Goal: Transaction & Acquisition: Book appointment/travel/reservation

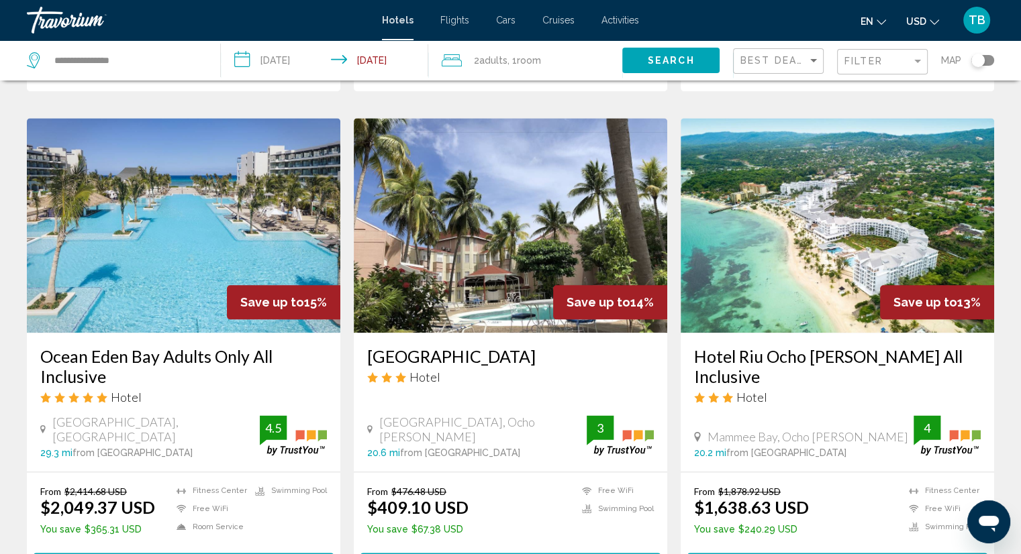
scroll to position [1477, 0]
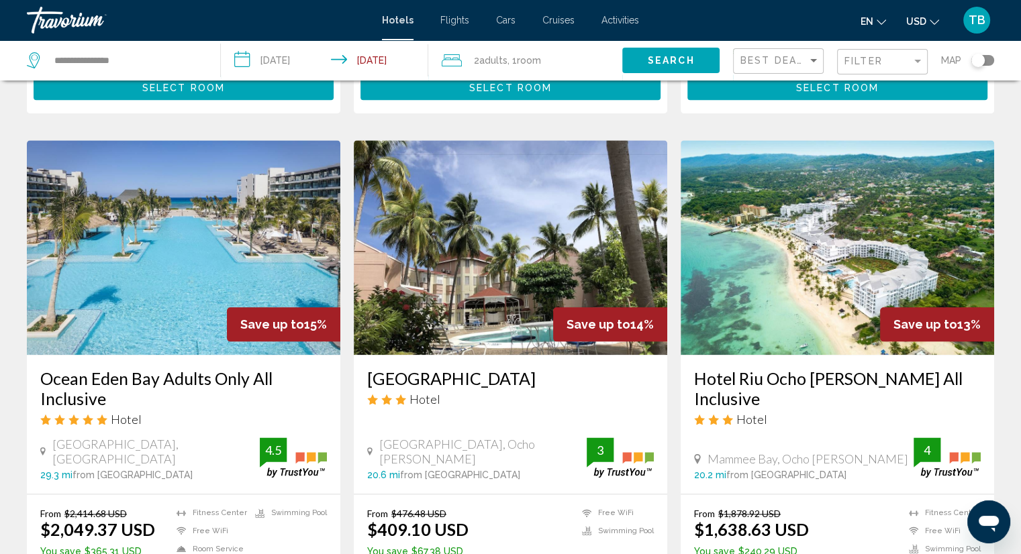
click at [209, 368] on h3 "Ocean Eden Bay Adults Only All Inclusive" at bounding box center [183, 388] width 287 height 40
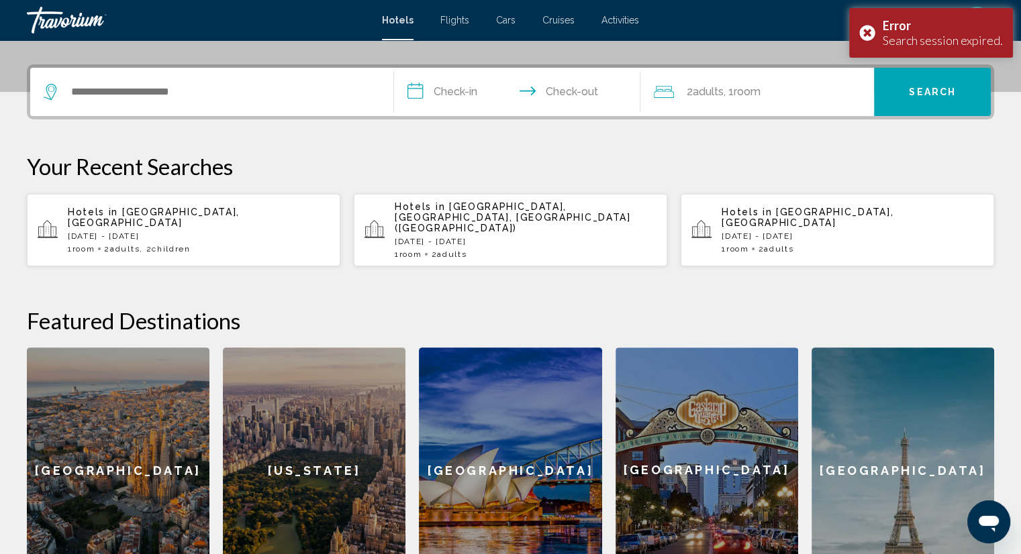
scroll to position [470, 0]
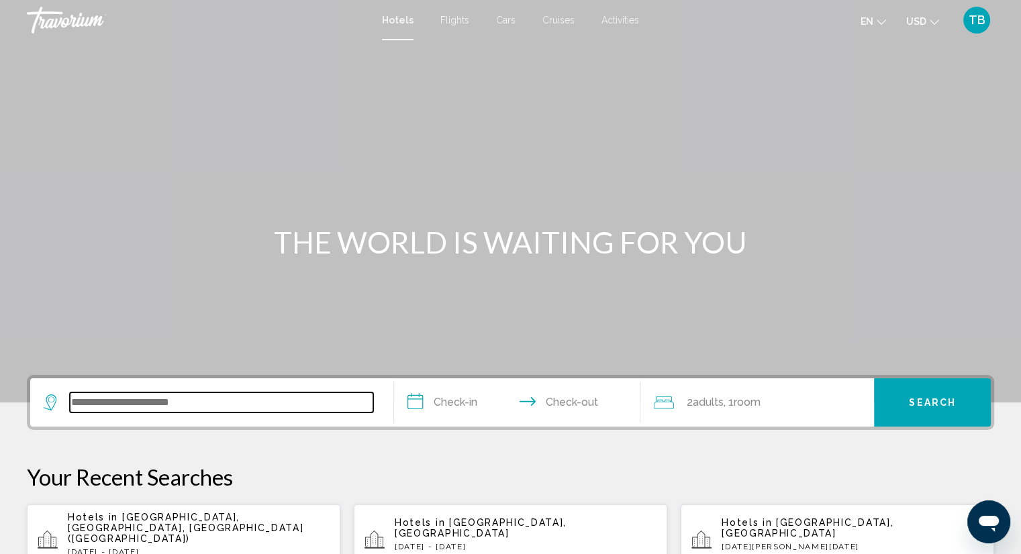
click at [256, 401] on input "Search widget" at bounding box center [221, 403] width 303 height 20
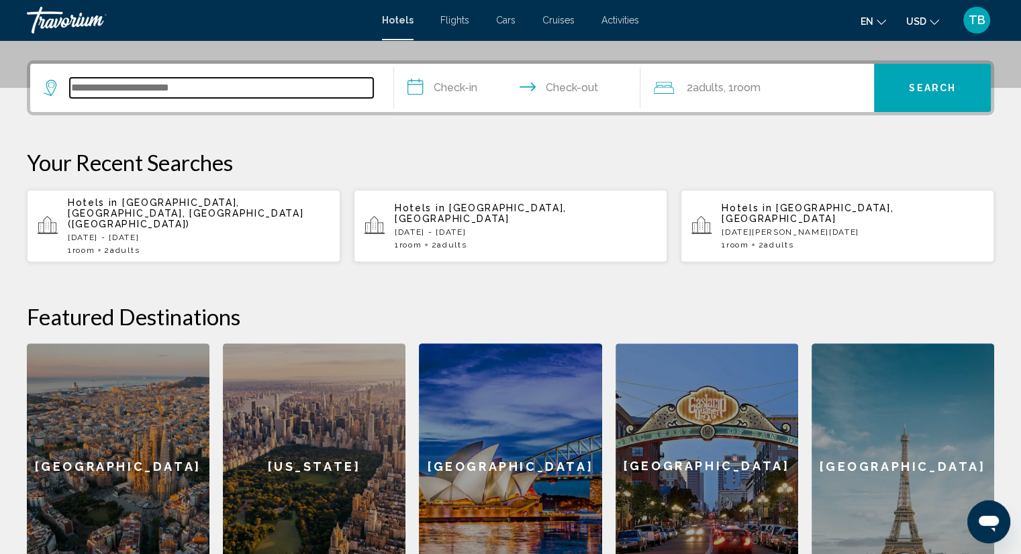
scroll to position [331, 0]
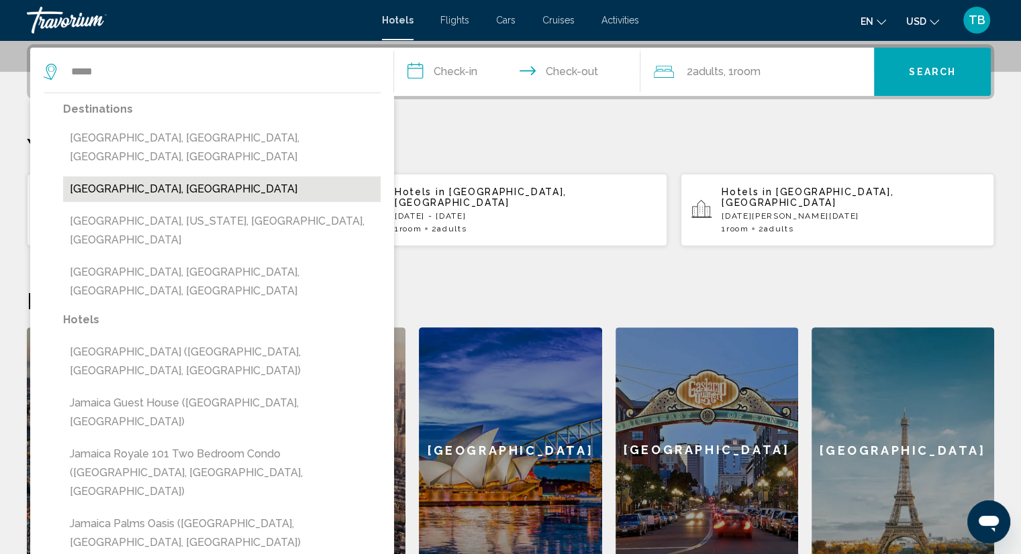
click at [226, 177] on button "[GEOGRAPHIC_DATA], [GEOGRAPHIC_DATA]" at bounding box center [221, 190] width 317 height 26
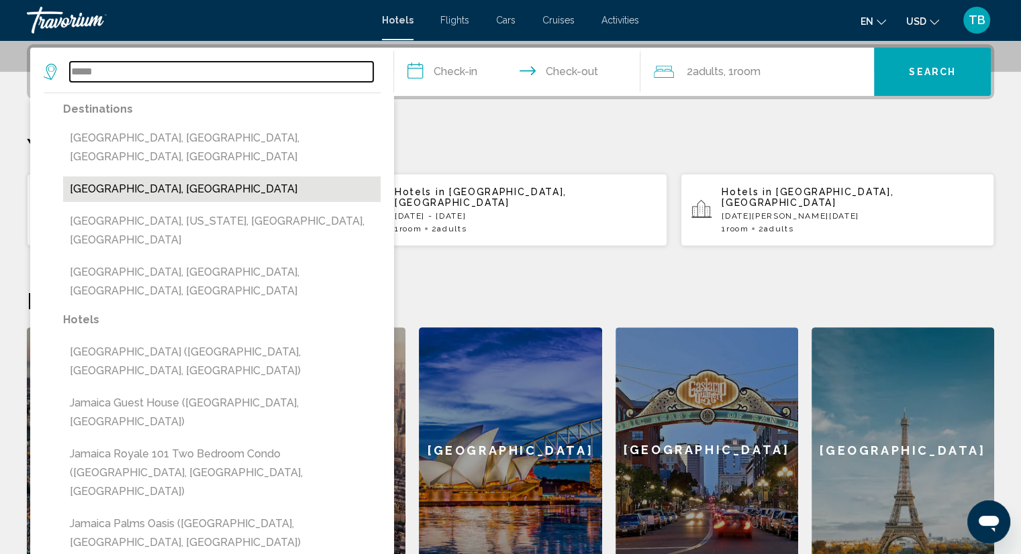
type input "**********"
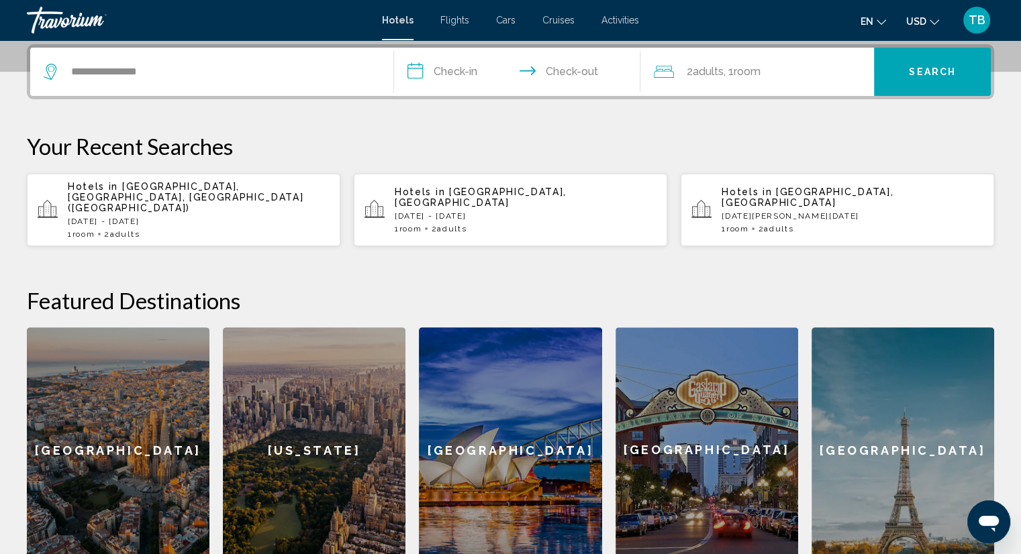
click at [462, 76] on input "**********" at bounding box center [520, 74] width 252 height 52
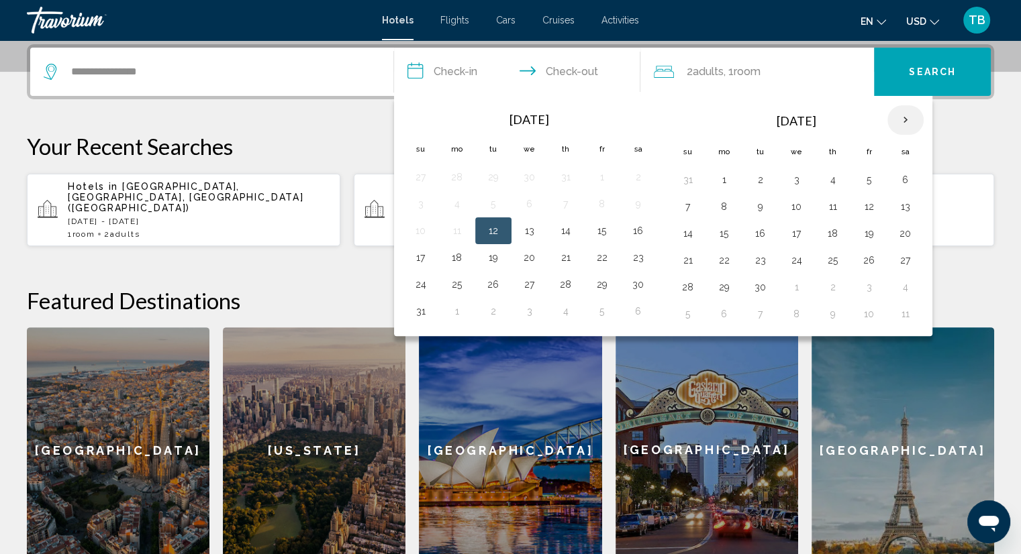
click at [897, 114] on th "Next month" at bounding box center [905, 120] width 36 height 30
click at [894, 114] on th "Next month" at bounding box center [905, 120] width 36 height 30
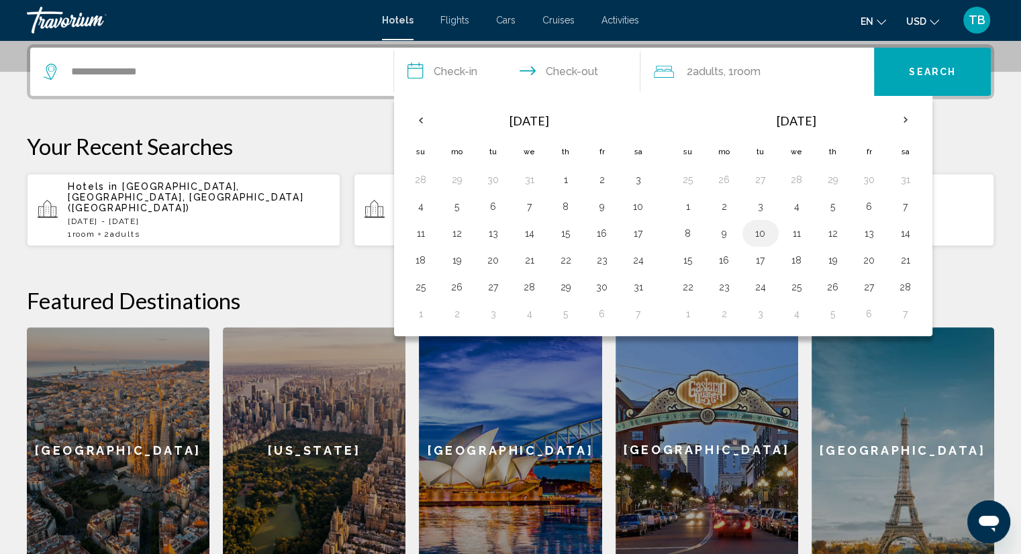
click at [752, 229] on button "10" at bounding box center [760, 233] width 21 height 19
click at [900, 226] on button "14" at bounding box center [905, 233] width 21 height 19
type input "**********"
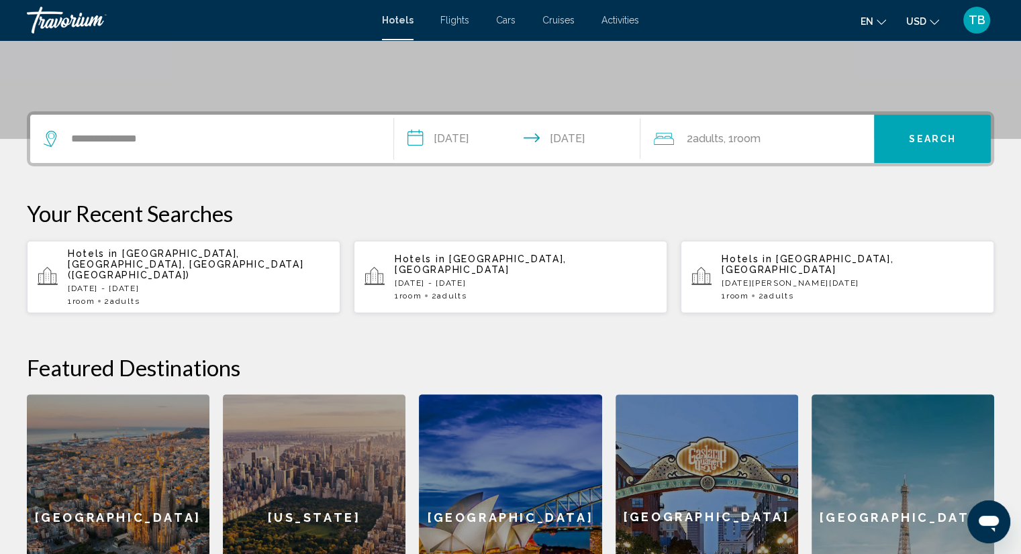
click at [738, 138] on span "Room" at bounding box center [746, 138] width 27 height 13
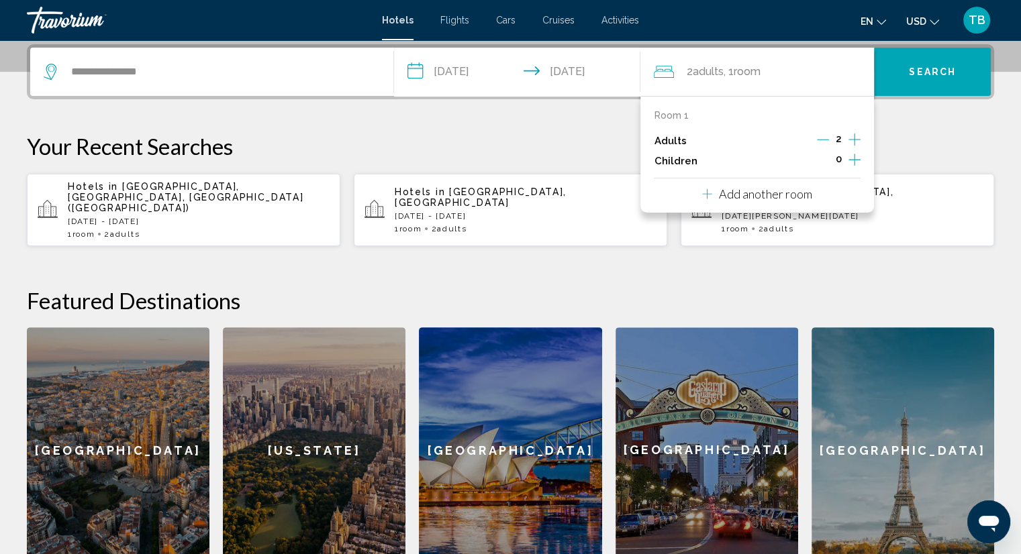
click at [864, 158] on div "Room 1 Adults 2 Children 0 Add another room" at bounding box center [757, 154] width 234 height 117
click at [856, 158] on icon "Increment children" at bounding box center [854, 160] width 12 height 16
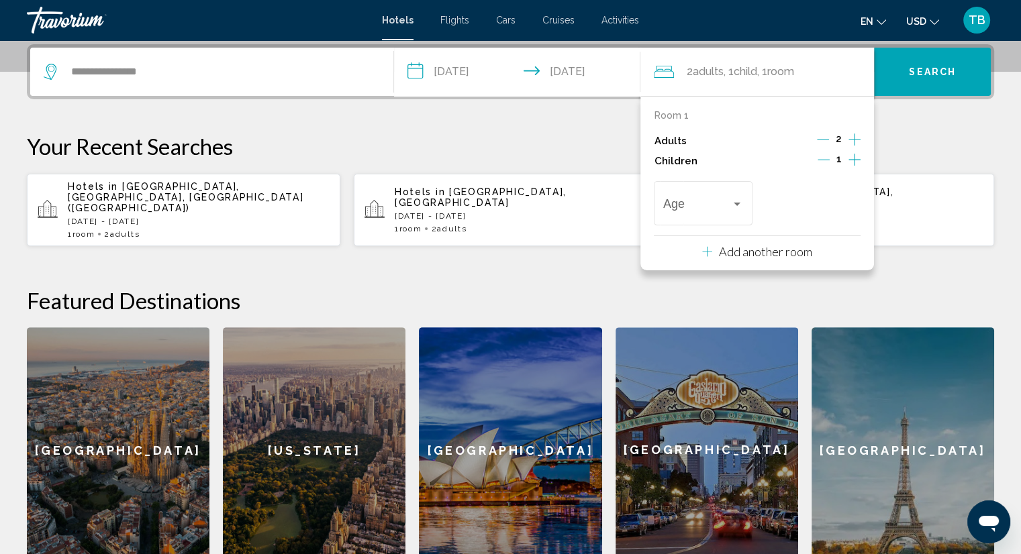
click at [856, 158] on icon "Increment children" at bounding box center [854, 160] width 12 height 16
click at [715, 208] on span "Travelers: 2 adults, 2 children" at bounding box center [697, 206] width 68 height 13
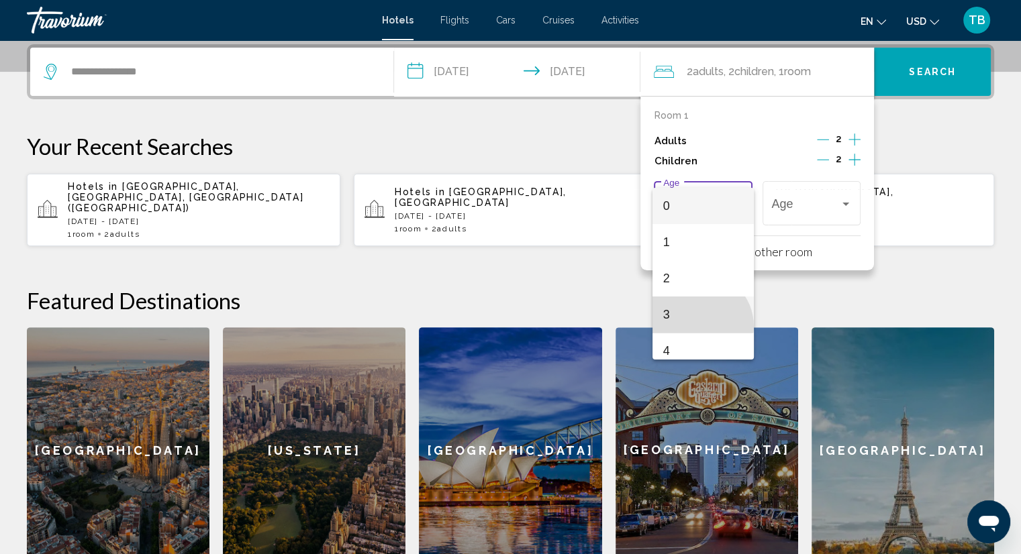
click at [699, 326] on span "3" at bounding box center [703, 315] width 80 height 36
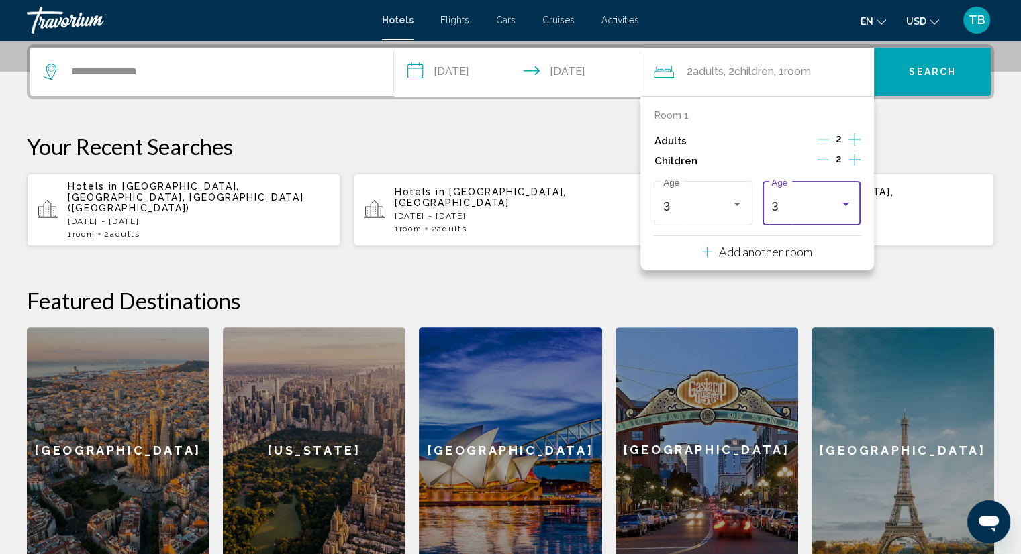
click at [823, 200] on div "3" at bounding box center [805, 206] width 68 height 13
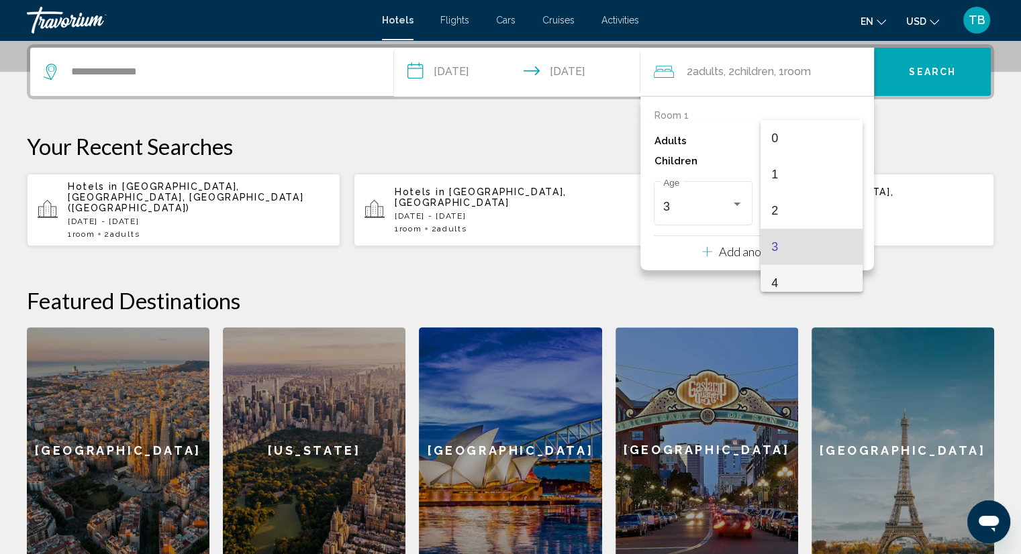
scroll to position [40, 0]
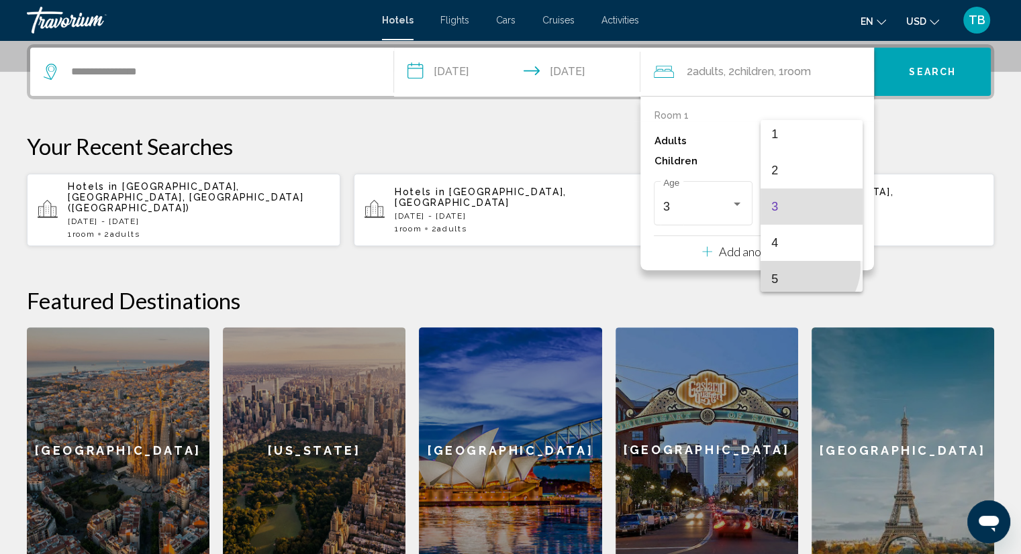
click at [801, 266] on span "5" at bounding box center [811, 279] width 80 height 36
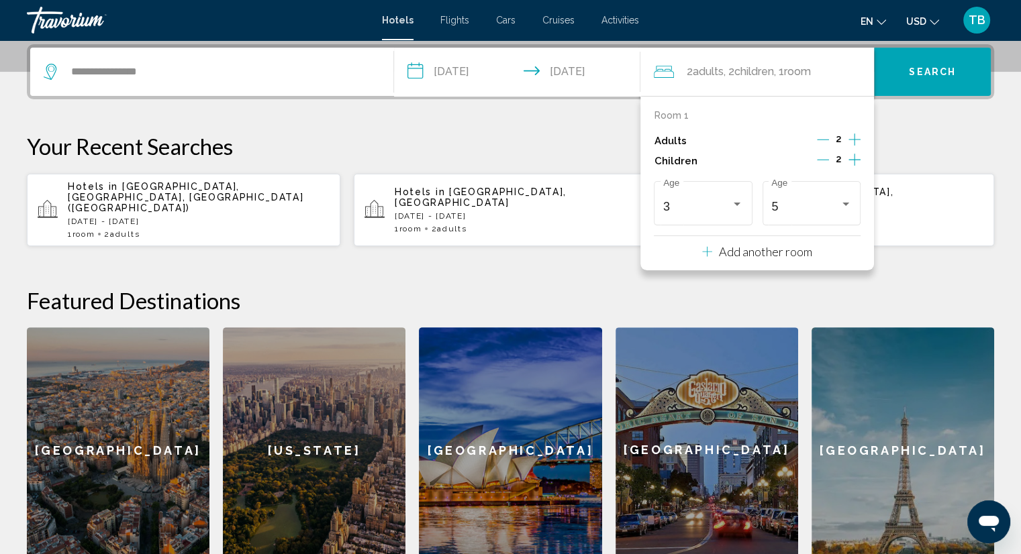
click at [901, 83] on button "Search" at bounding box center [932, 72] width 117 height 48
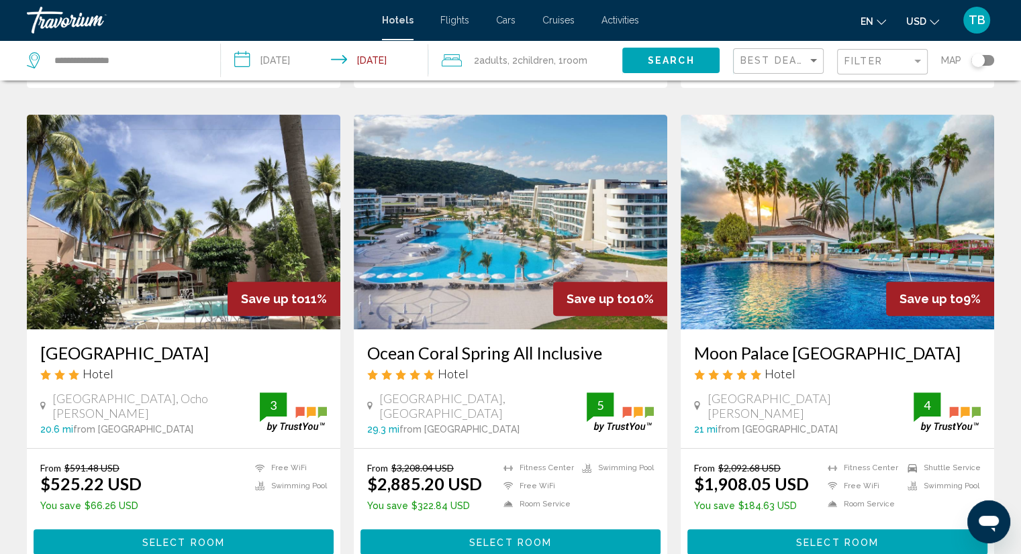
scroll to position [470, 0]
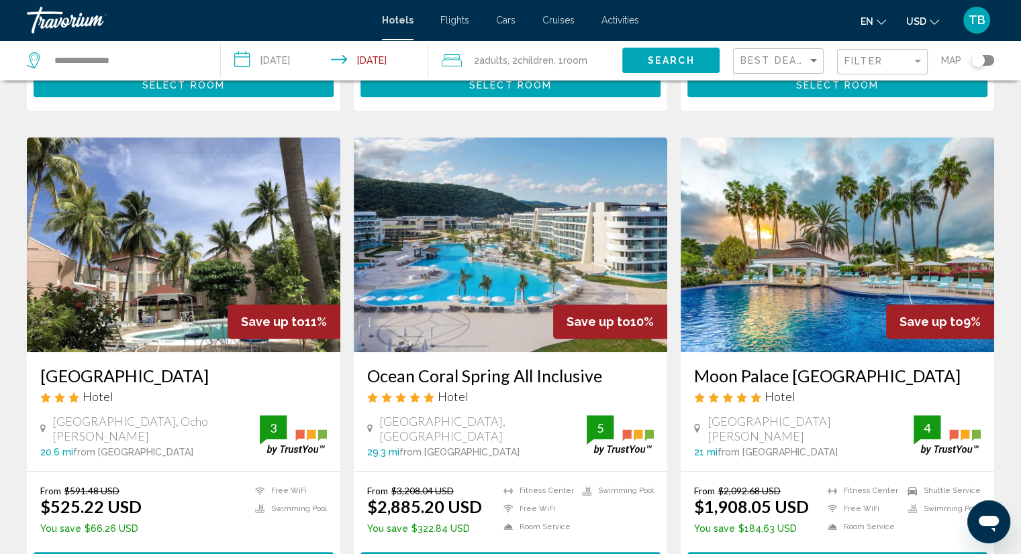
drag, startPoint x: 724, startPoint y: 342, endPoint x: 729, endPoint y: 358, distance: 16.1
click at [726, 352] on div "Moon Palace Jamaica Hotel Main Street Ocho Rios 21 mi from Jamaica city center …" at bounding box center [837, 411] width 313 height 119
click at [730, 366] on h3 "Moon Palace Jamaica" at bounding box center [837, 376] width 287 height 20
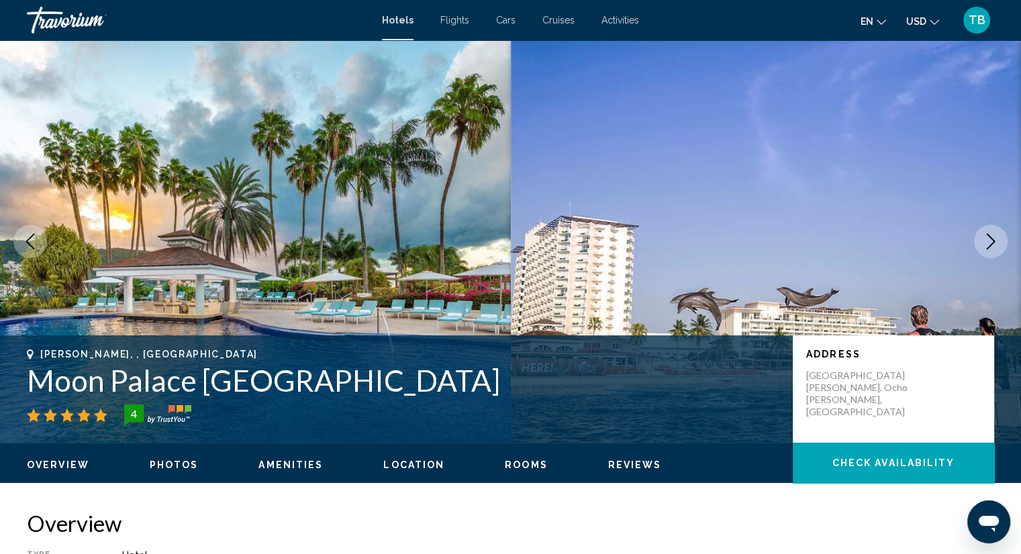
click at [991, 236] on icon "Next image" at bounding box center [991, 242] width 16 height 16
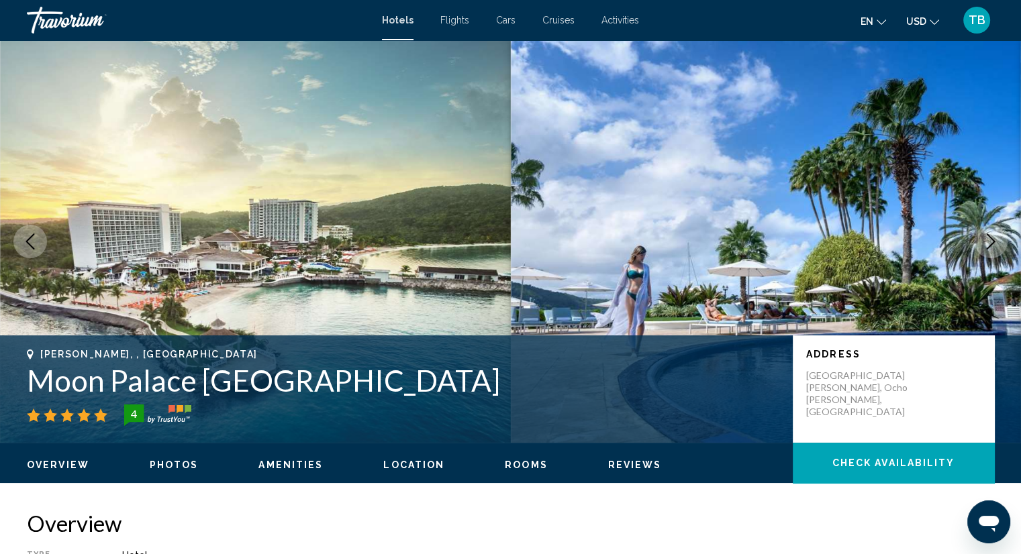
click at [991, 236] on icon "Next image" at bounding box center [991, 242] width 16 height 16
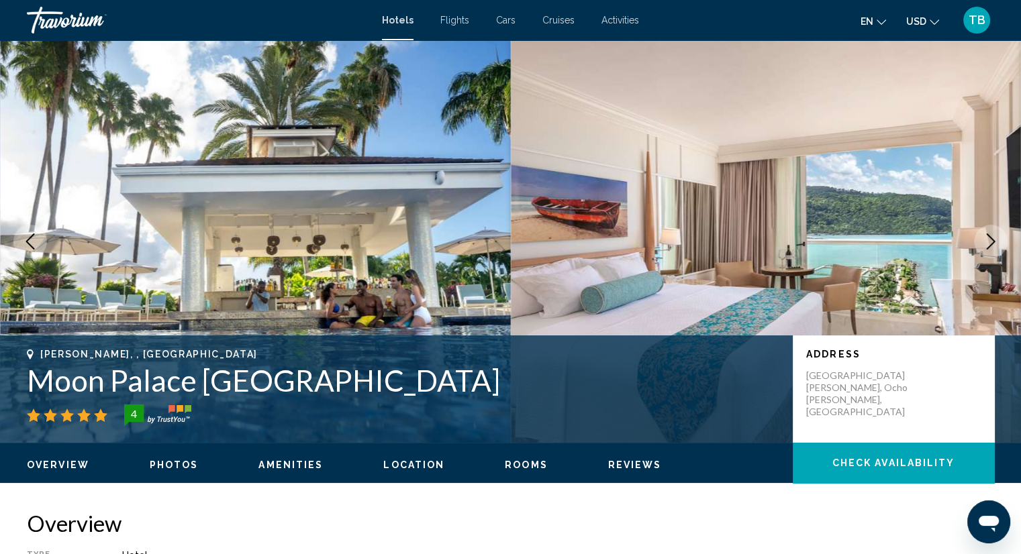
click at [991, 236] on icon "Next image" at bounding box center [991, 242] width 16 height 16
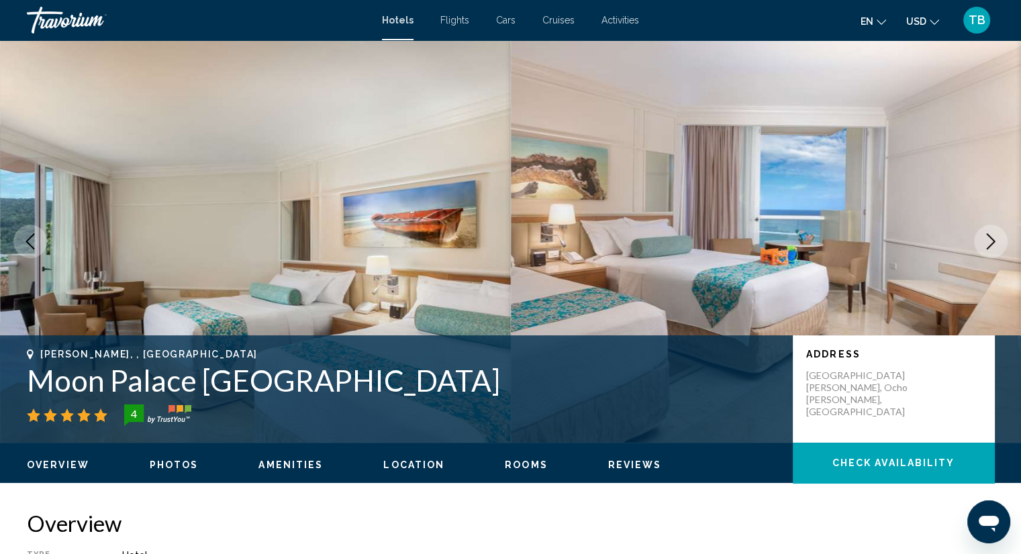
click at [991, 236] on icon "Next image" at bounding box center [991, 242] width 16 height 16
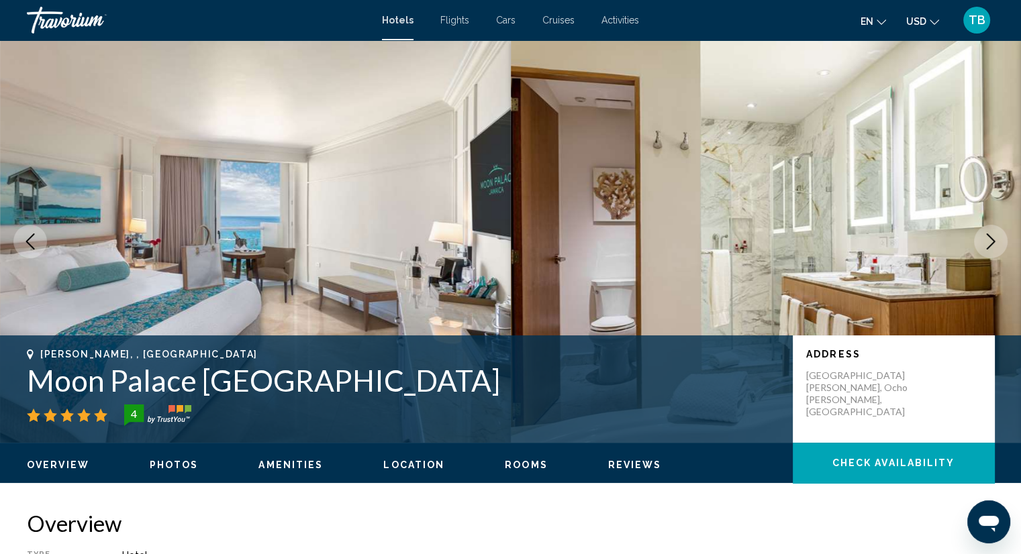
click at [991, 236] on icon "Next image" at bounding box center [991, 242] width 16 height 16
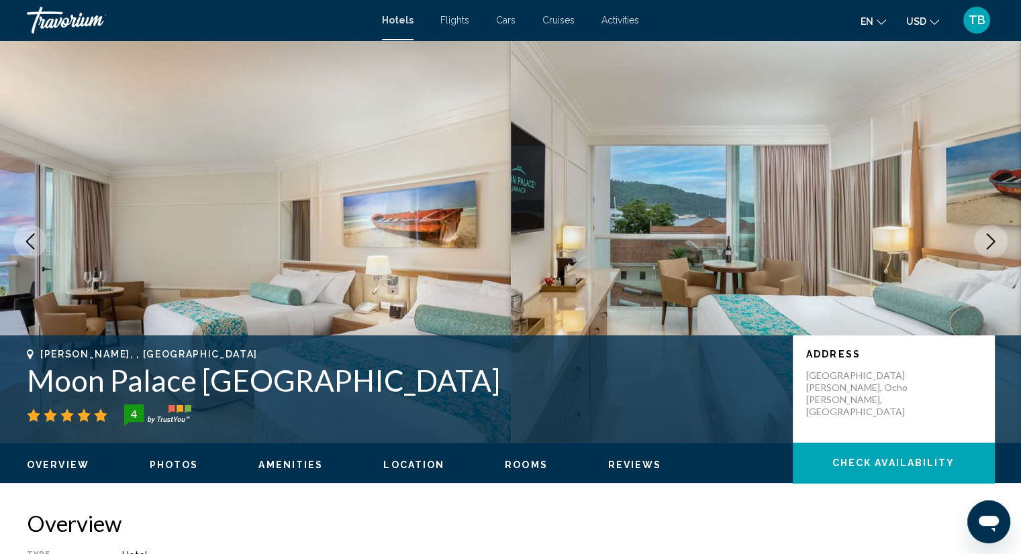
click at [991, 236] on icon "Next image" at bounding box center [991, 242] width 16 height 16
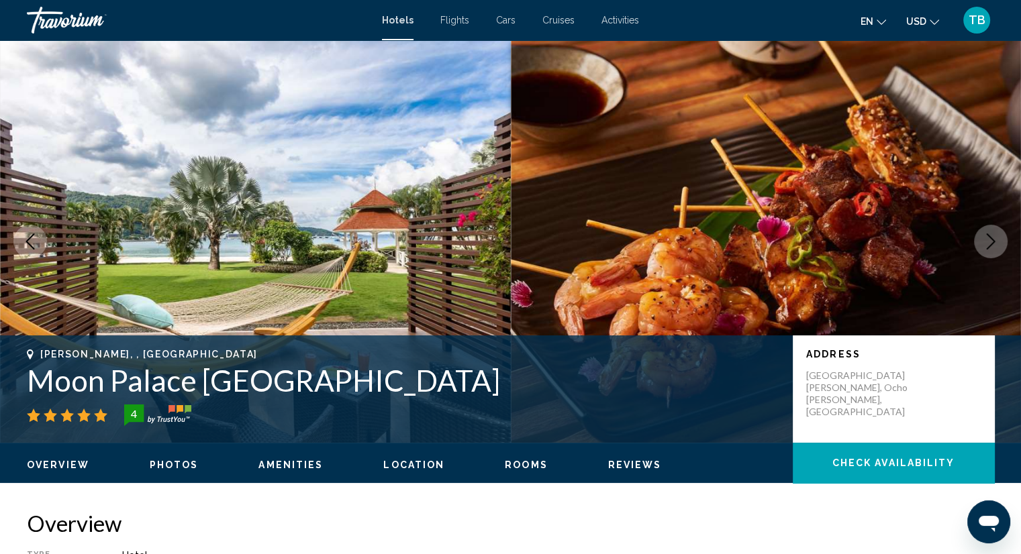
click at [991, 236] on icon "Next image" at bounding box center [991, 242] width 16 height 16
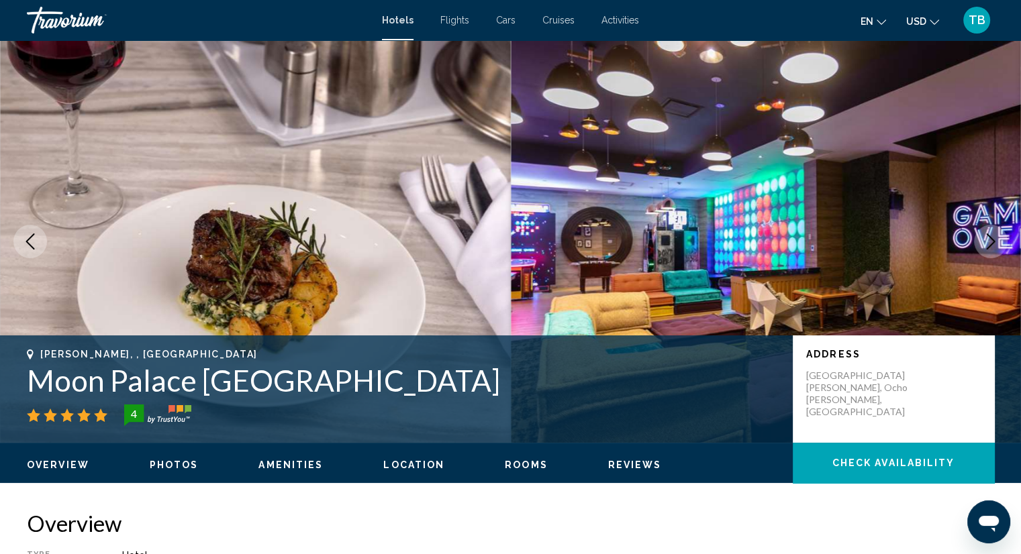
click at [991, 236] on icon "Next image" at bounding box center [991, 242] width 16 height 16
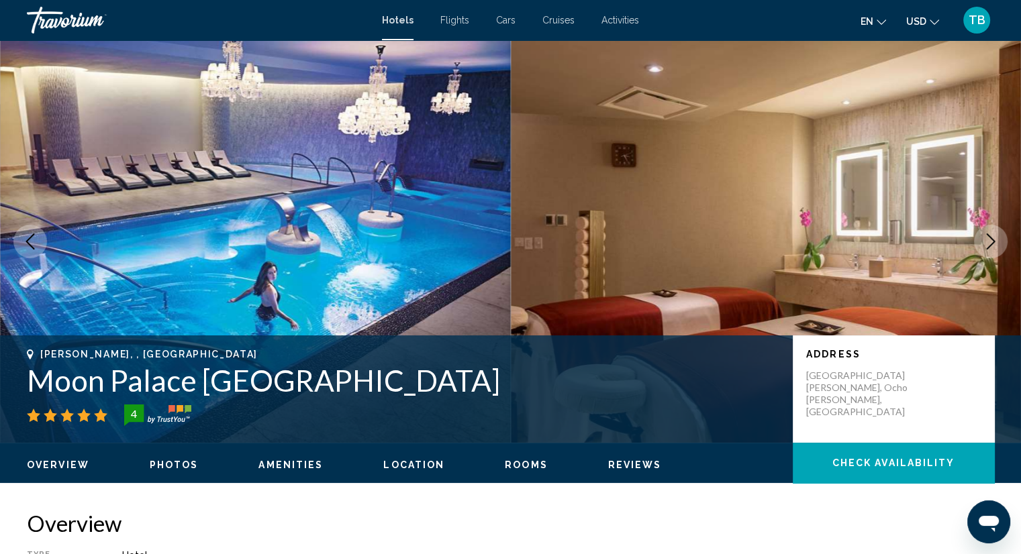
click at [991, 236] on icon "Next image" at bounding box center [991, 242] width 16 height 16
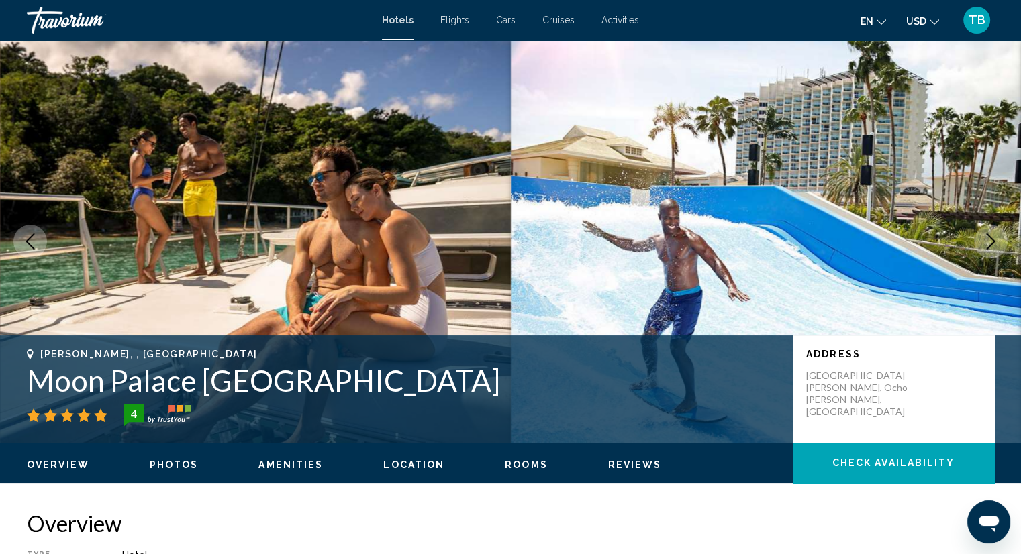
click at [26, 236] on icon "Previous image" at bounding box center [30, 242] width 16 height 16
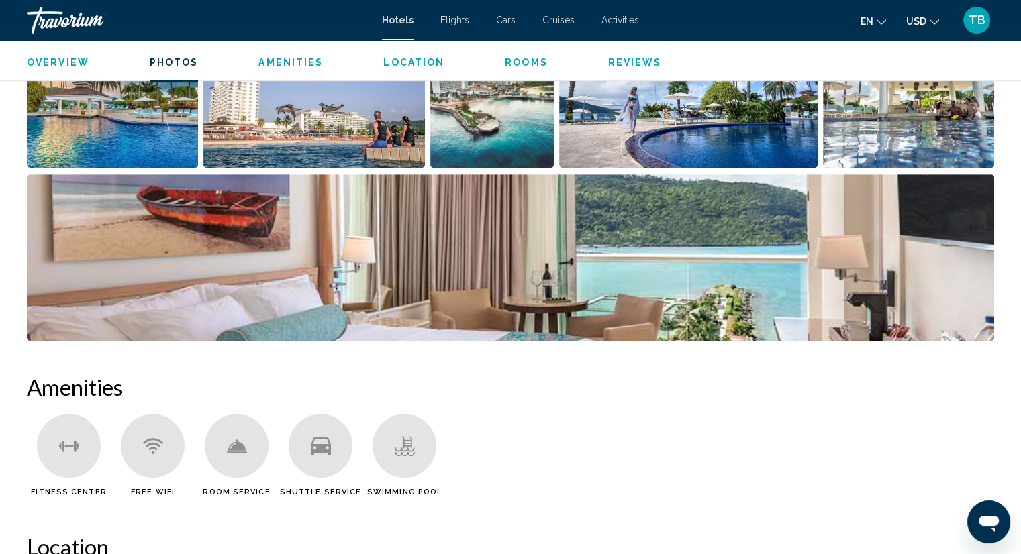
scroll to position [805, 0]
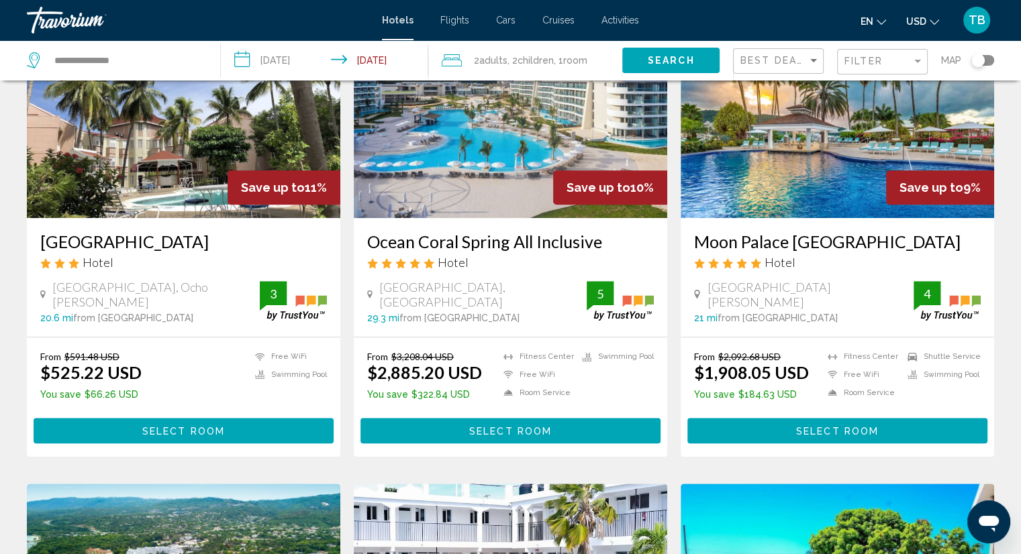
scroll to position [604, 0]
click at [456, 232] on h3 "Ocean Coral Spring All Inclusive" at bounding box center [510, 242] width 287 height 20
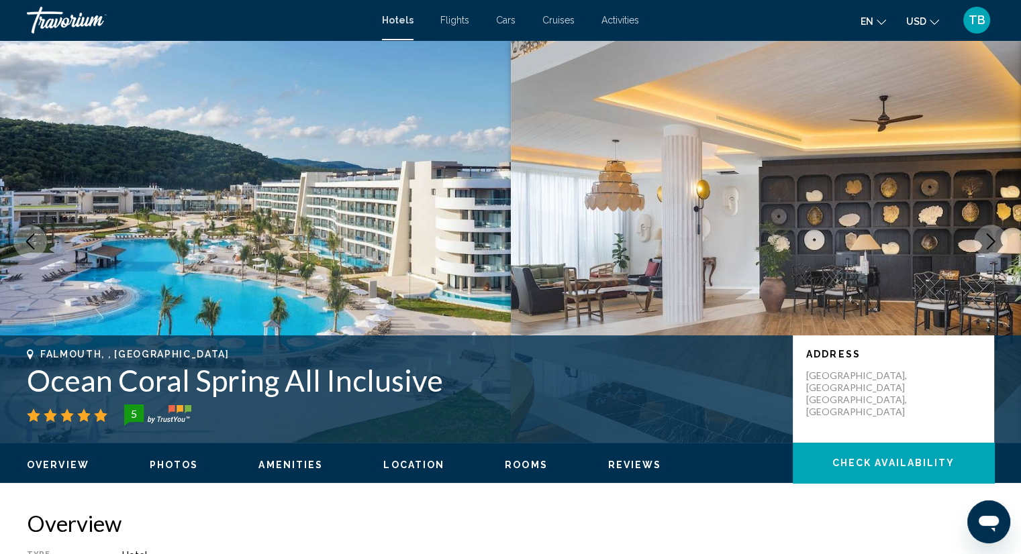
click at [993, 241] on icon "Next image" at bounding box center [991, 242] width 9 height 16
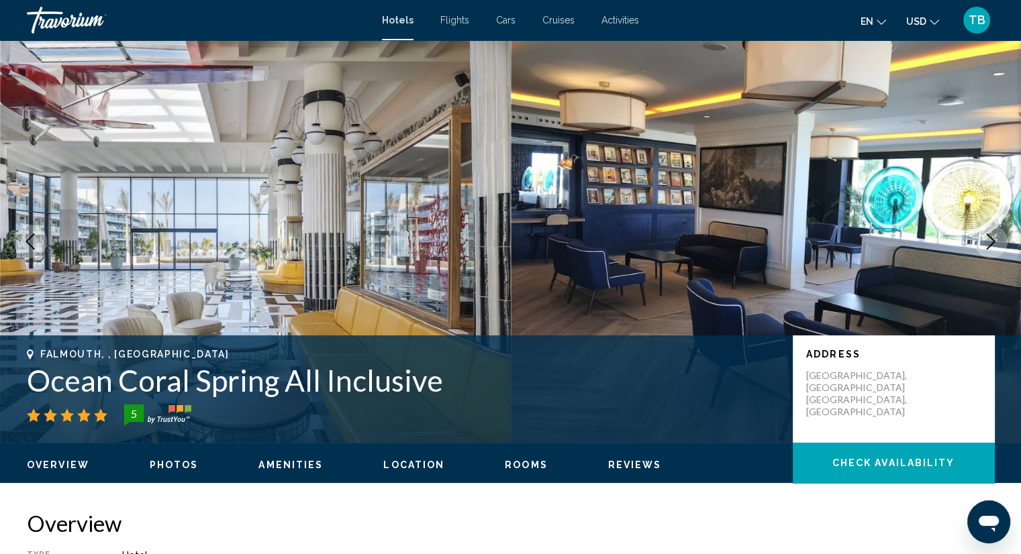
click at [986, 238] on icon "Next image" at bounding box center [991, 242] width 16 height 16
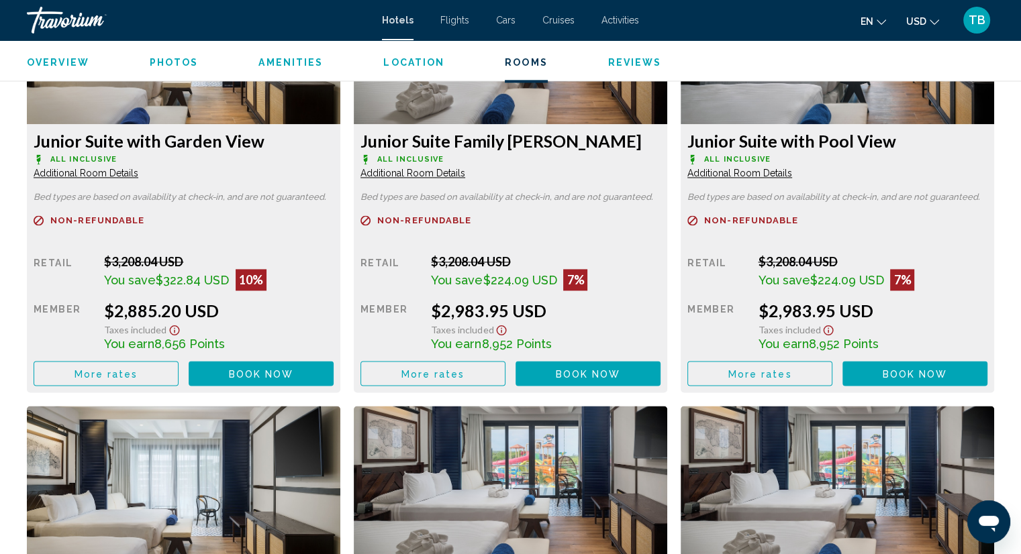
scroll to position [1946, 0]
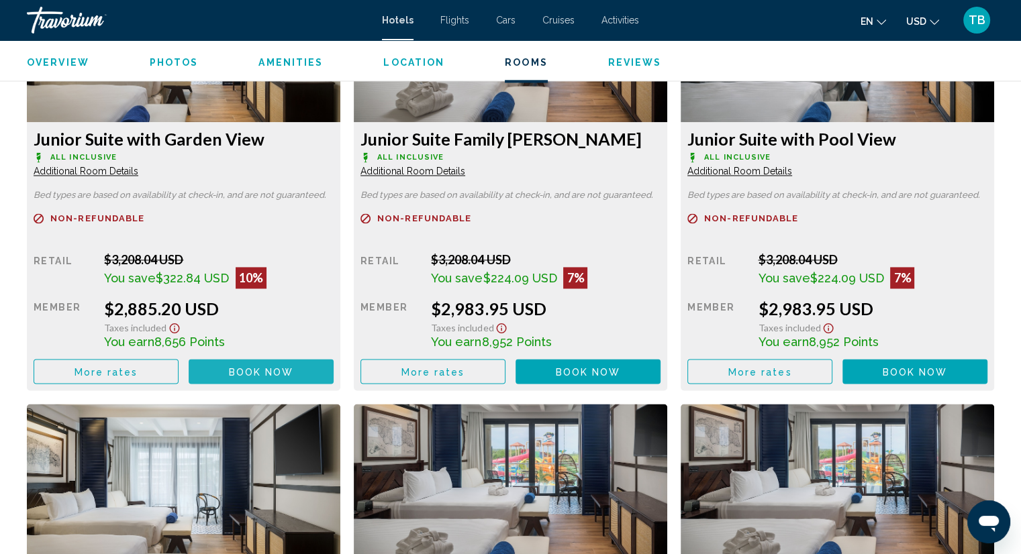
click at [277, 366] on span "Book now" at bounding box center [261, 371] width 65 height 11
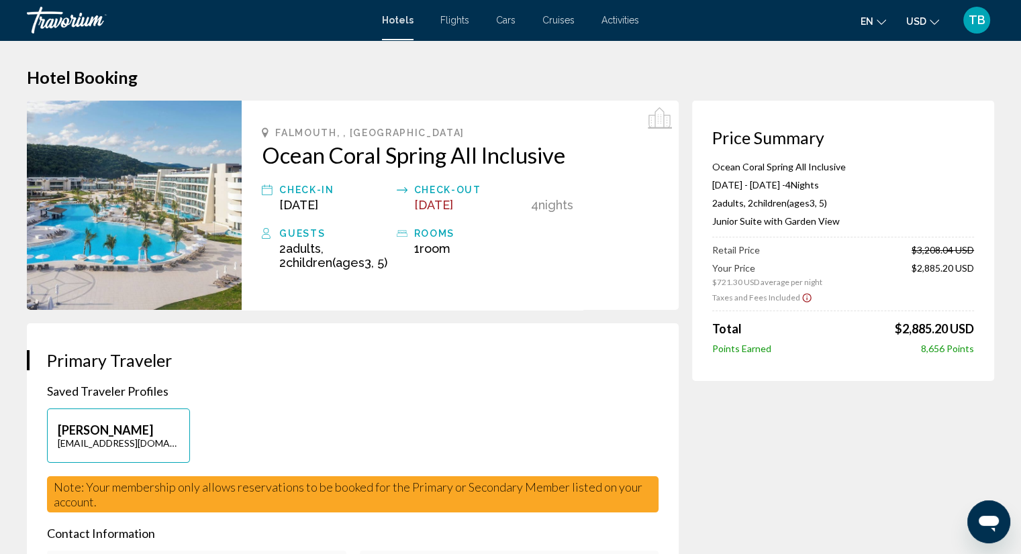
drag, startPoint x: 711, startPoint y: 166, endPoint x: 803, endPoint y: 189, distance: 94.1
click at [803, 189] on div "Ocean Coral Spring All Inclusive Feb 10, 2026 - Feb 14, 2026 - 4 Night Nights 2…" at bounding box center [843, 199] width 262 height 77
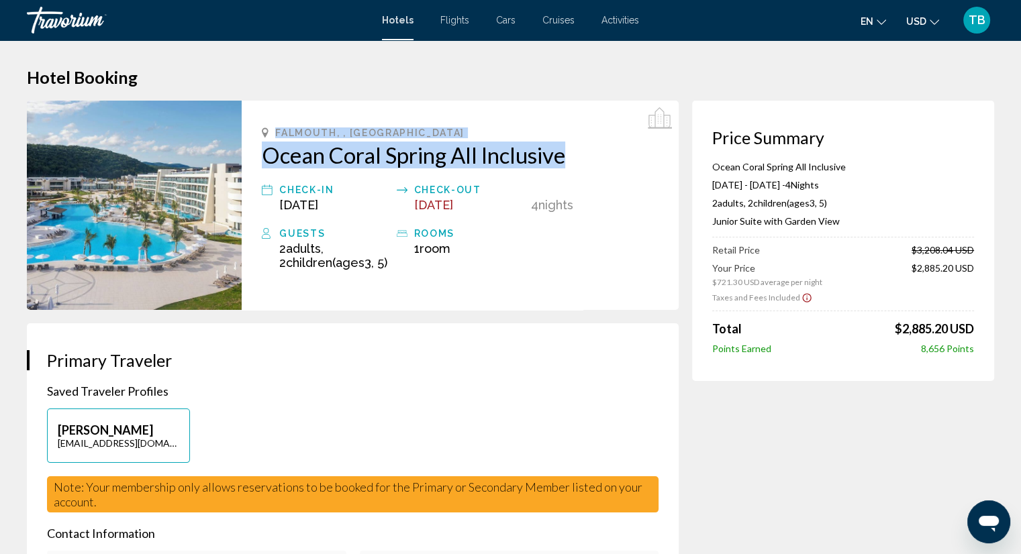
drag, startPoint x: 272, startPoint y: 128, endPoint x: 572, endPoint y: 159, distance: 301.6
click at [572, 159] on div "Falmouth, , Jamaica Ocean Coral Spring All Inclusive Check-in Feb 10, 2026 Chec…" at bounding box center [460, 205] width 437 height 209
copy div "Falmouth, , Jamaica Ocean Coral Spring All Inclusive"
click at [458, 116] on div "Falmouth, , Jamaica Ocean Coral Spring All Inclusive Check-in Feb 10, 2026 Chec…" at bounding box center [460, 205] width 437 height 209
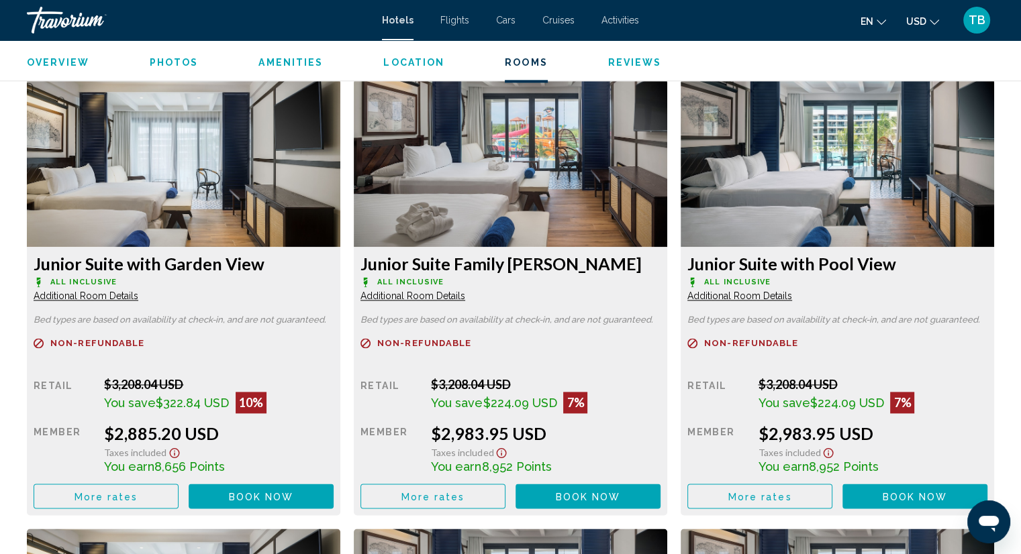
scroll to position [1911, 0]
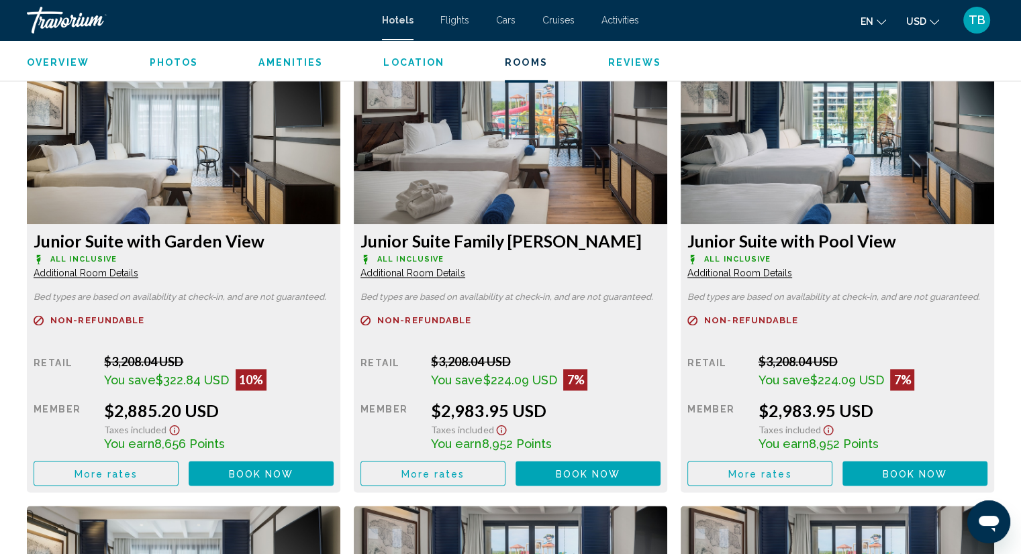
click at [226, 162] on img "Main content" at bounding box center [183, 140] width 313 height 168
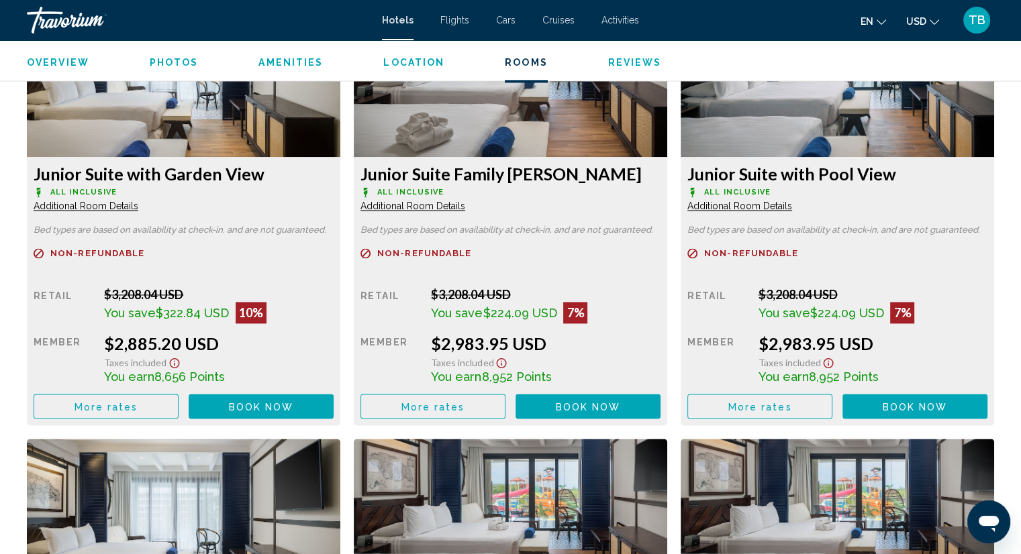
click at [287, 401] on span "Book now" at bounding box center [261, 406] width 65 height 11
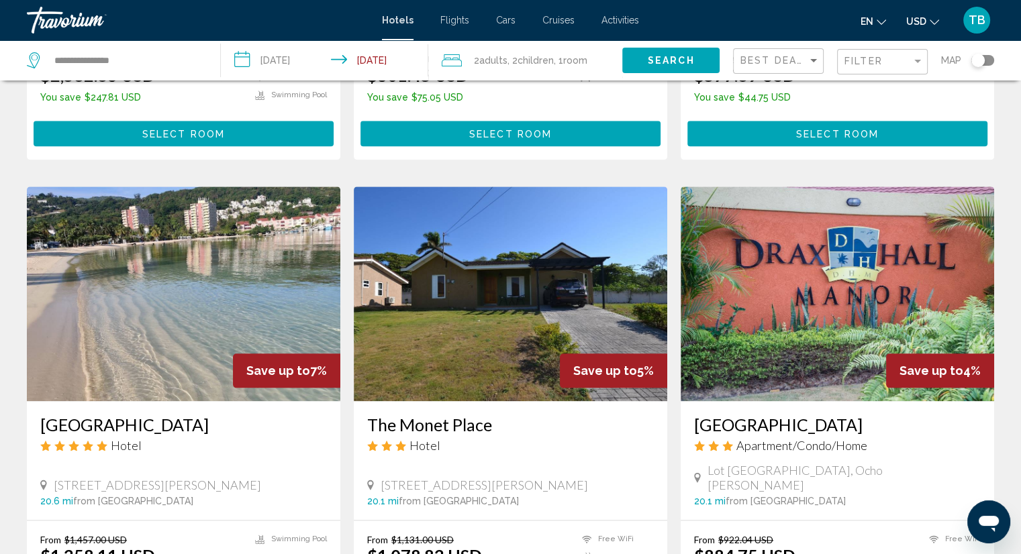
scroll to position [1409, 0]
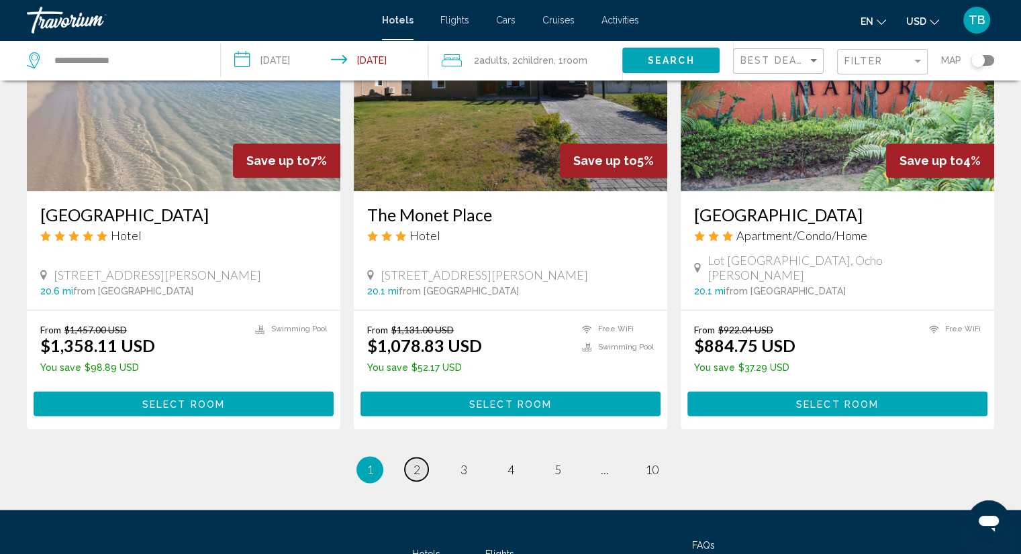
click at [417, 458] on link "page 2" at bounding box center [416, 469] width 23 height 23
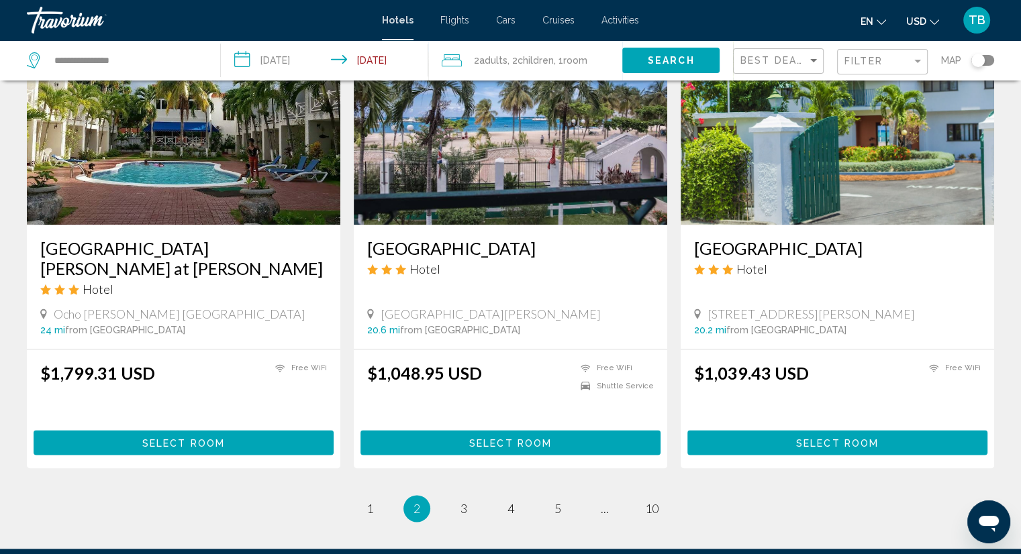
scroll to position [1699, 0]
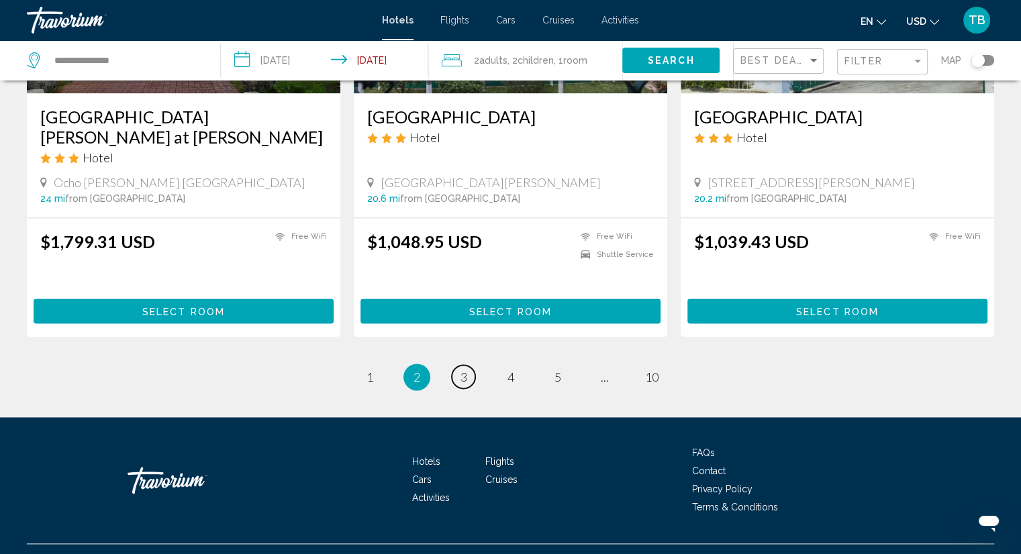
click at [460, 370] on span "3" at bounding box center [463, 377] width 7 height 15
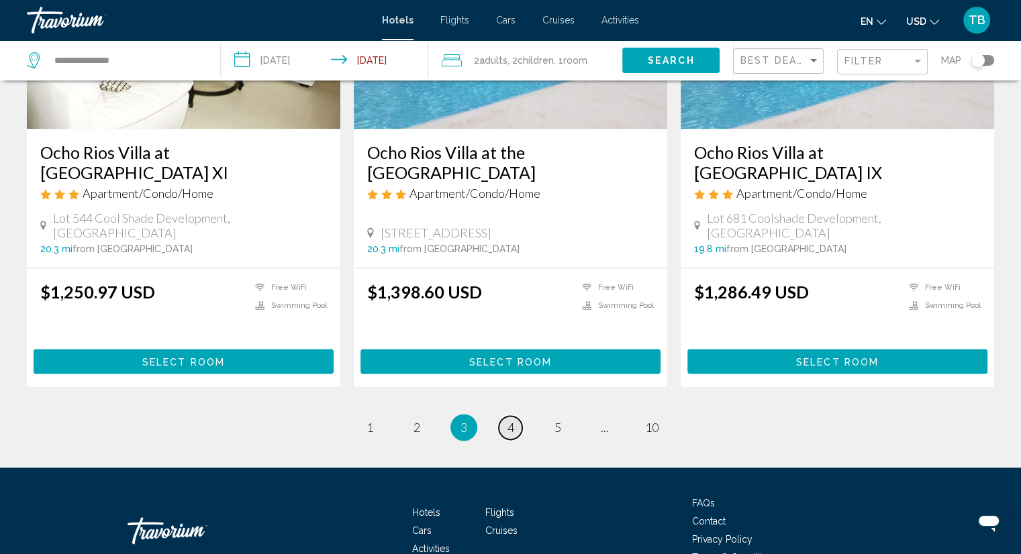
click at [510, 420] on span "4" at bounding box center [510, 427] width 7 height 15
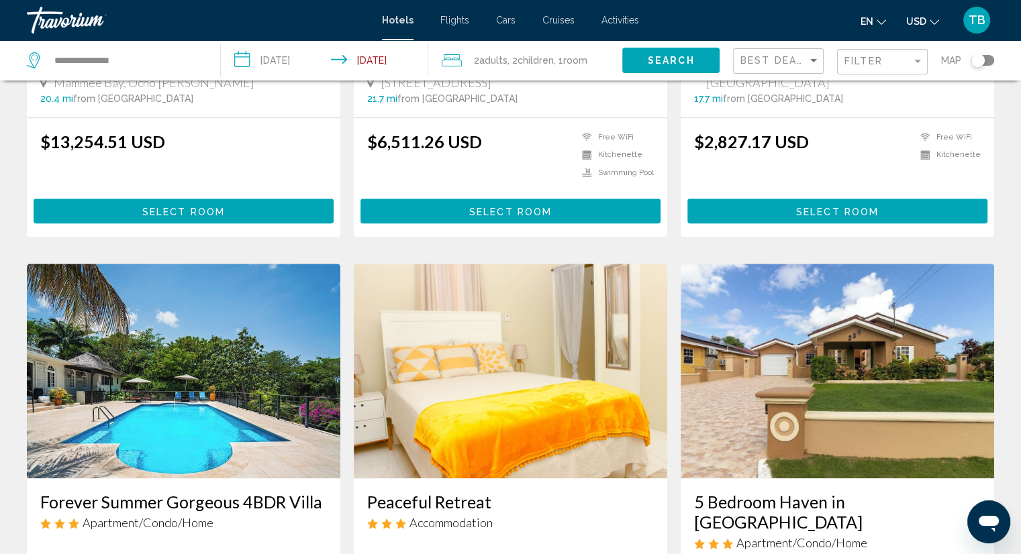
scroll to position [1342, 0]
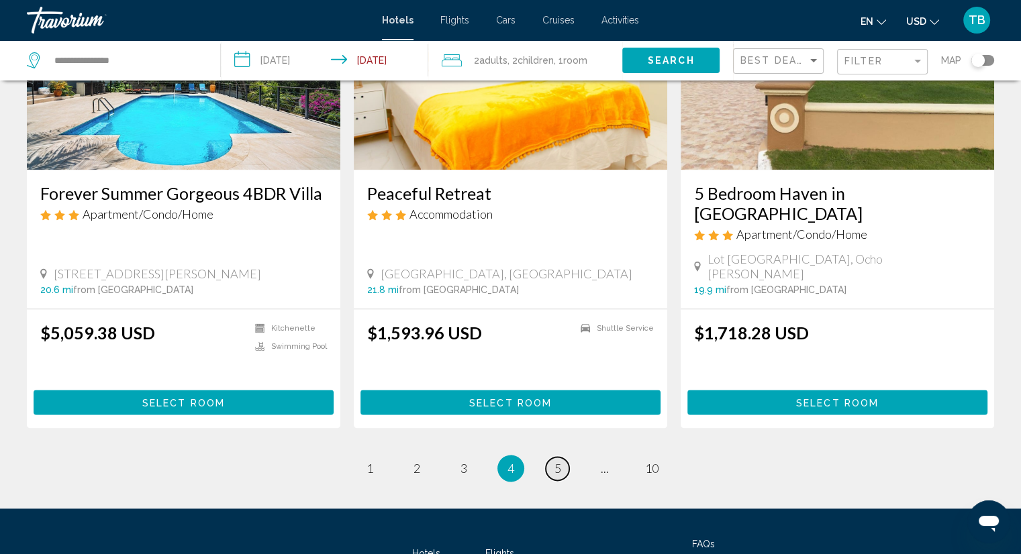
click at [559, 461] on span "5" at bounding box center [557, 468] width 7 height 15
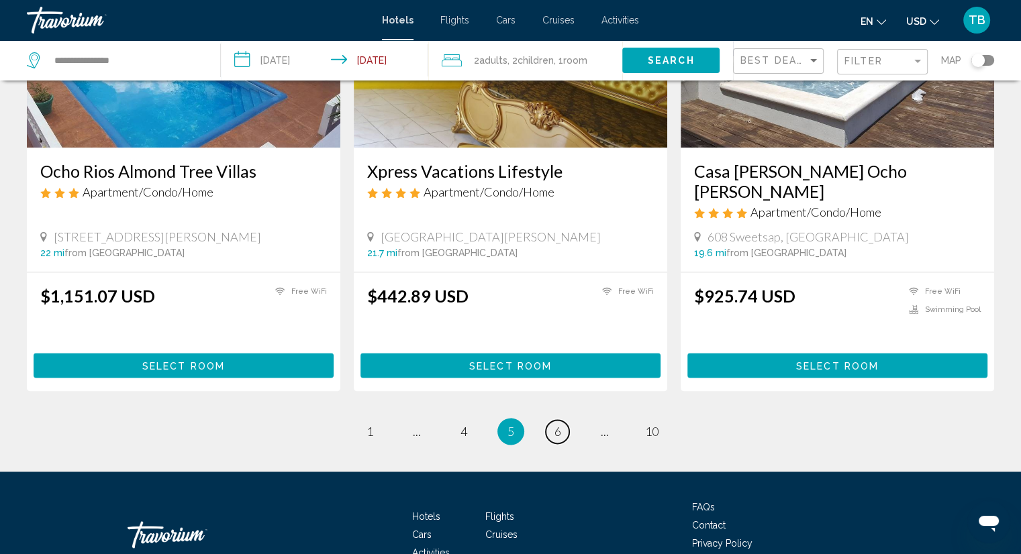
scroll to position [1691, 0]
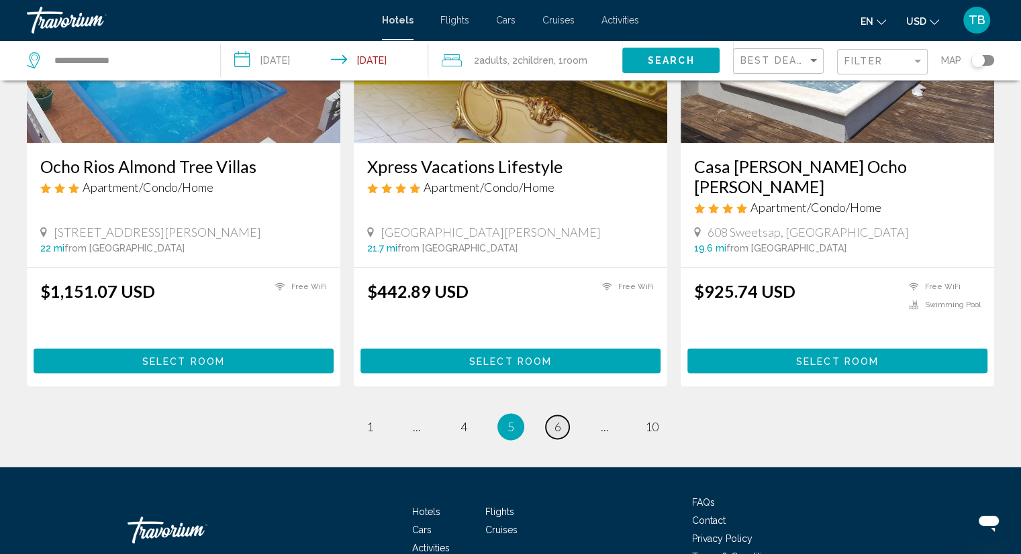
click at [552, 415] on link "page 6" at bounding box center [557, 426] width 23 height 23
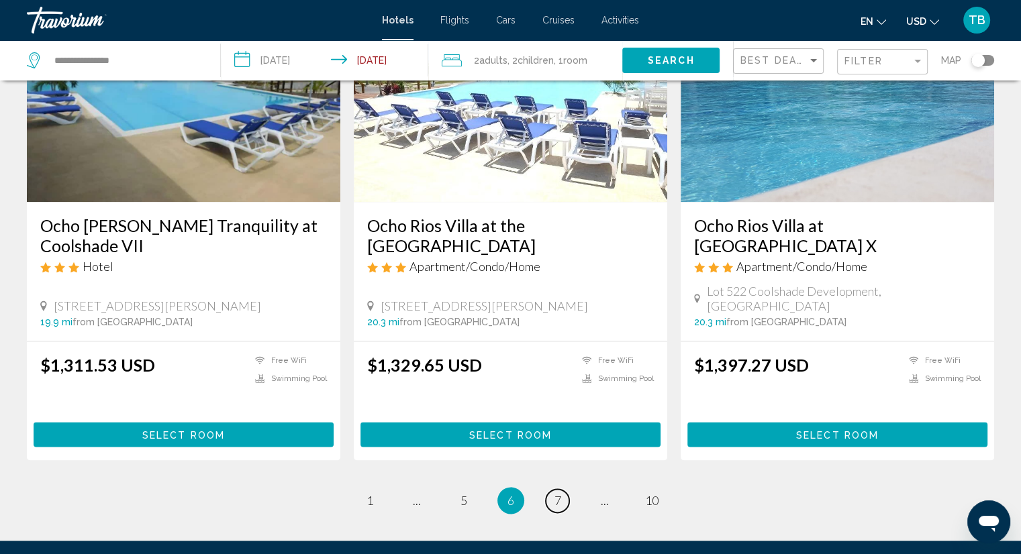
scroll to position [1611, 0]
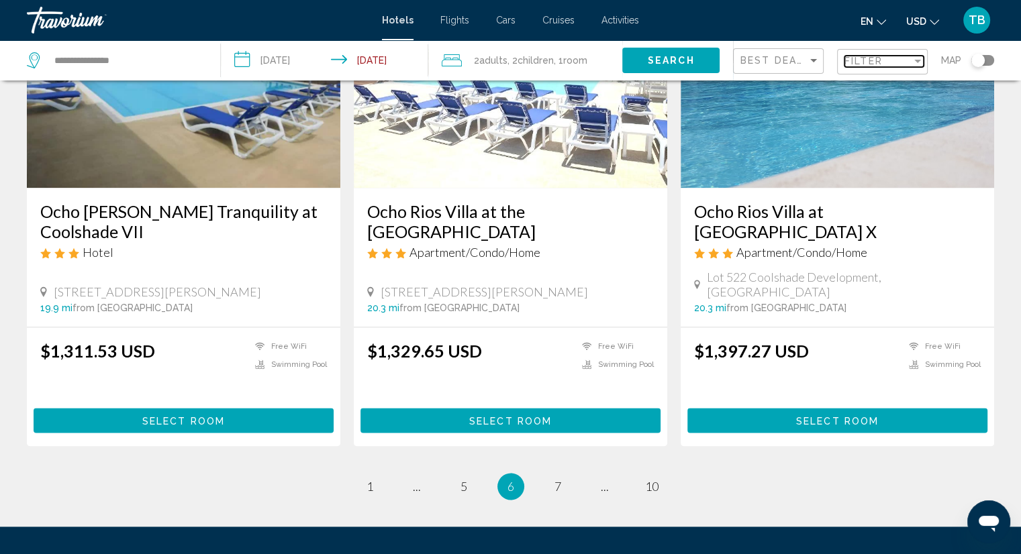
click at [870, 56] on span "Filter" at bounding box center [863, 61] width 38 height 11
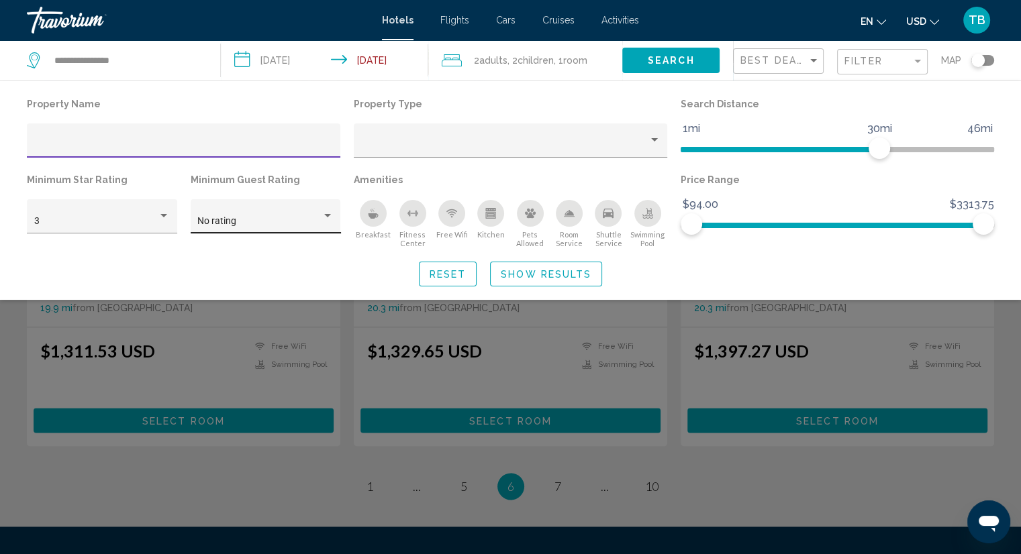
click at [323, 213] on div "Hotel Filters" at bounding box center [327, 216] width 12 height 11
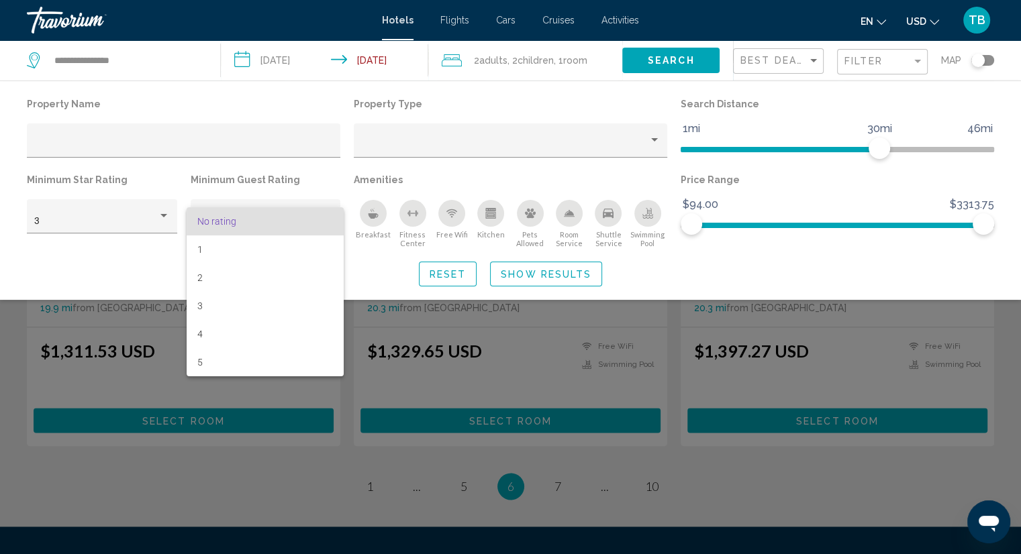
click at [323, 213] on span "No rating" at bounding box center [265, 221] width 136 height 28
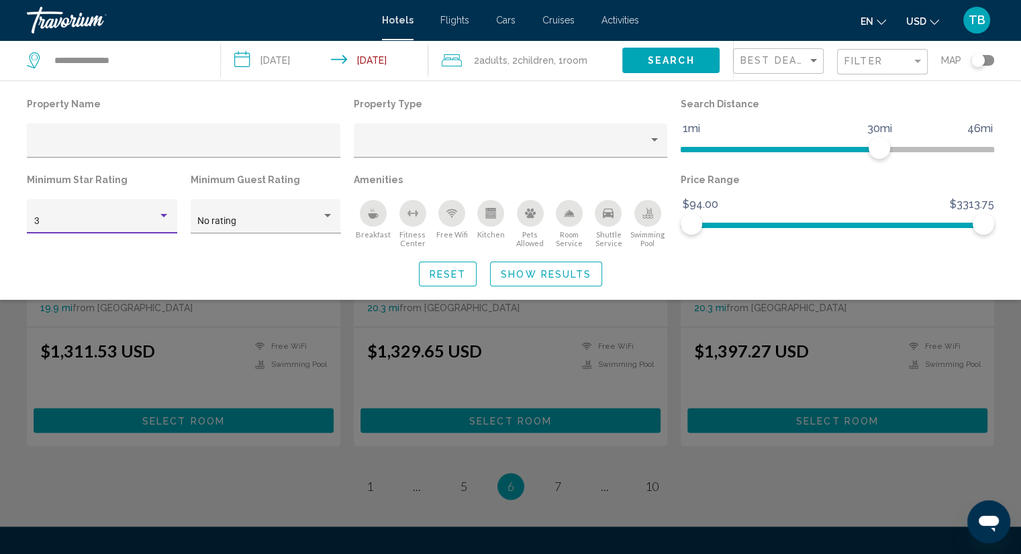
click at [162, 221] on div "Hotel Filters" at bounding box center [164, 216] width 12 height 11
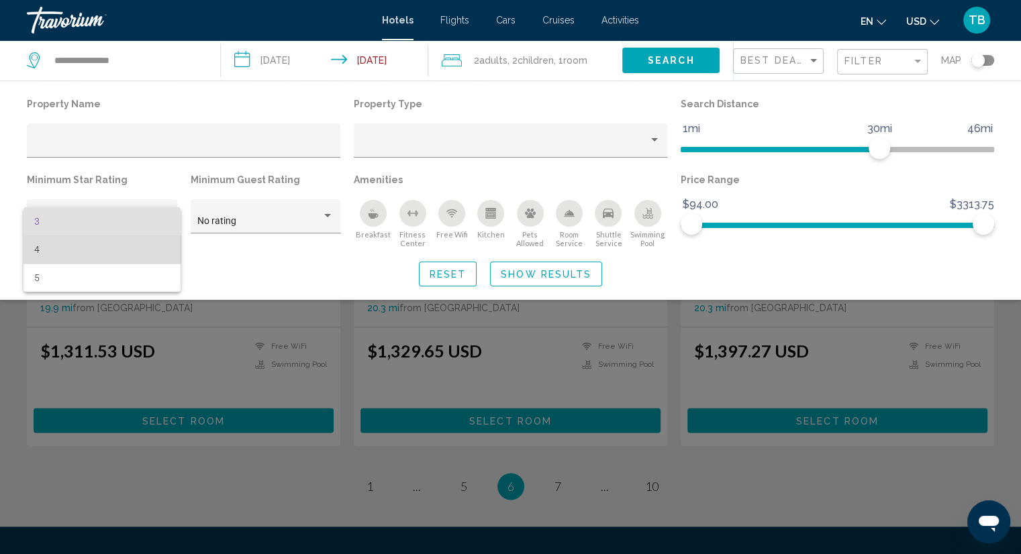
click at [152, 239] on span "4" at bounding box center [102, 250] width 136 height 28
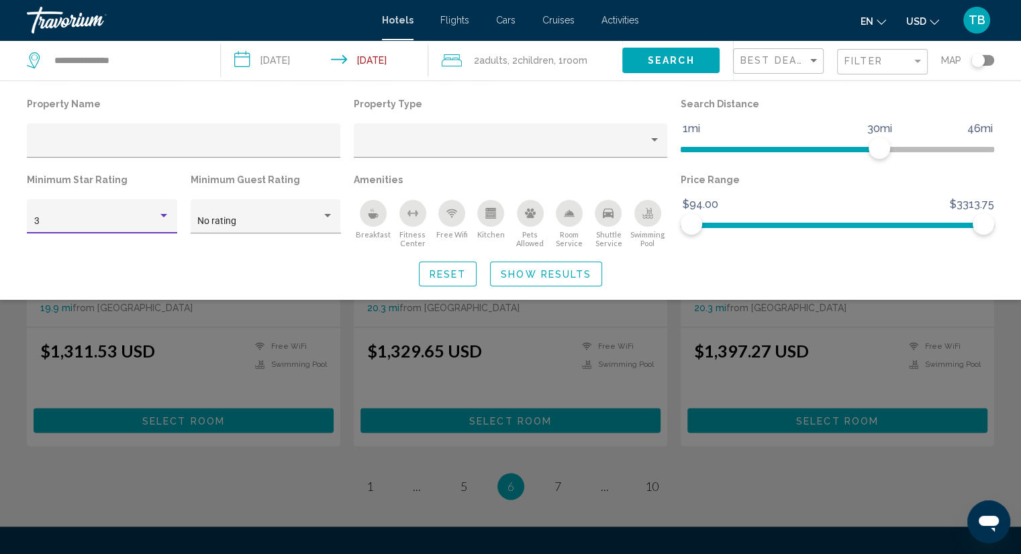
scroll to position [1261, 0]
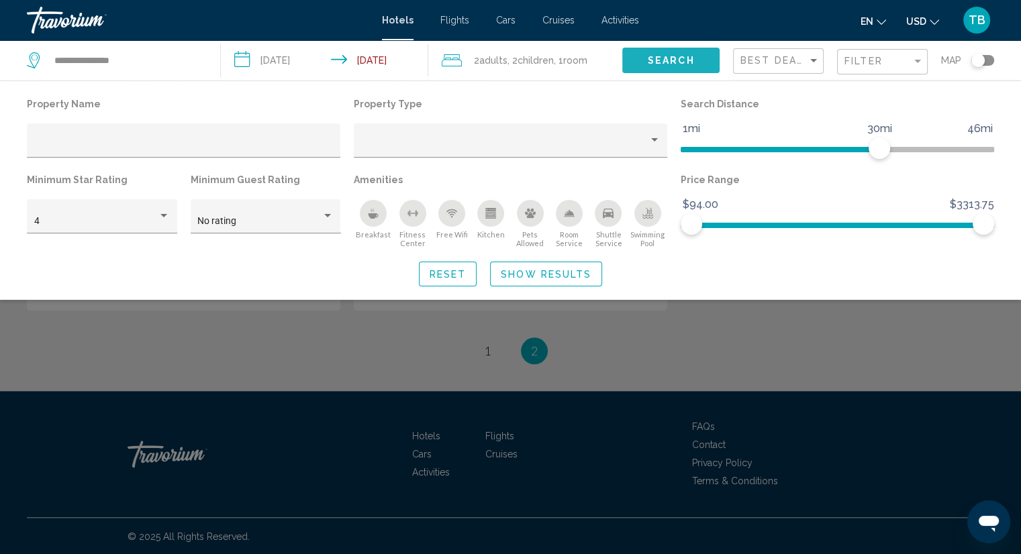
click at [677, 63] on span "Search" at bounding box center [671, 61] width 47 height 11
click at [673, 59] on span "Search" at bounding box center [671, 61] width 47 height 11
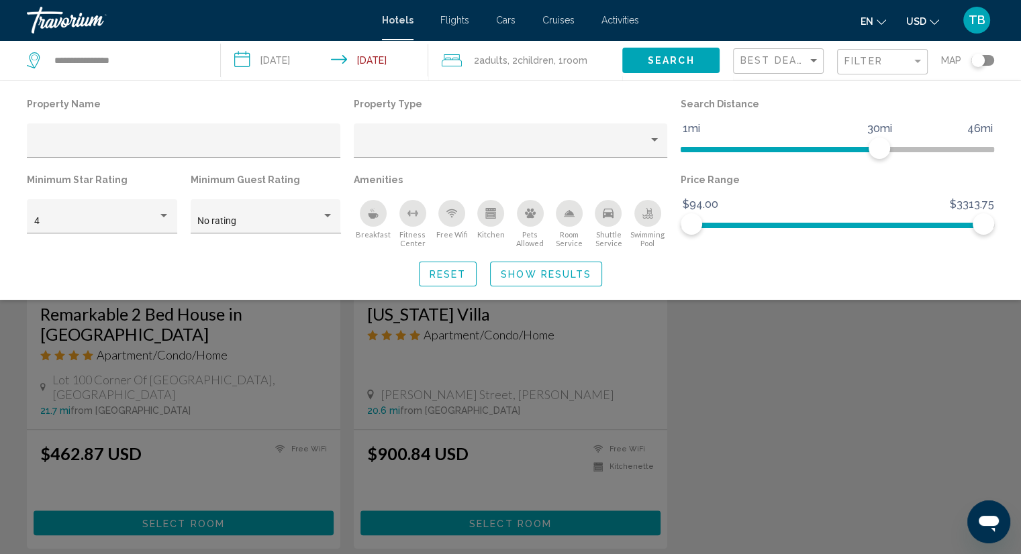
scroll to position [993, 0]
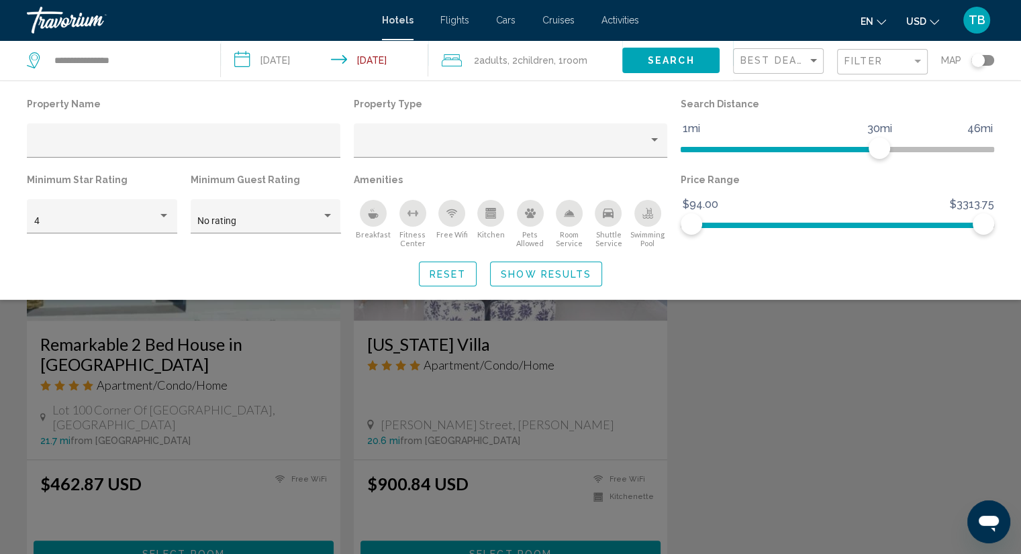
click at [656, 346] on div "Search widget" at bounding box center [510, 377] width 1021 height 353
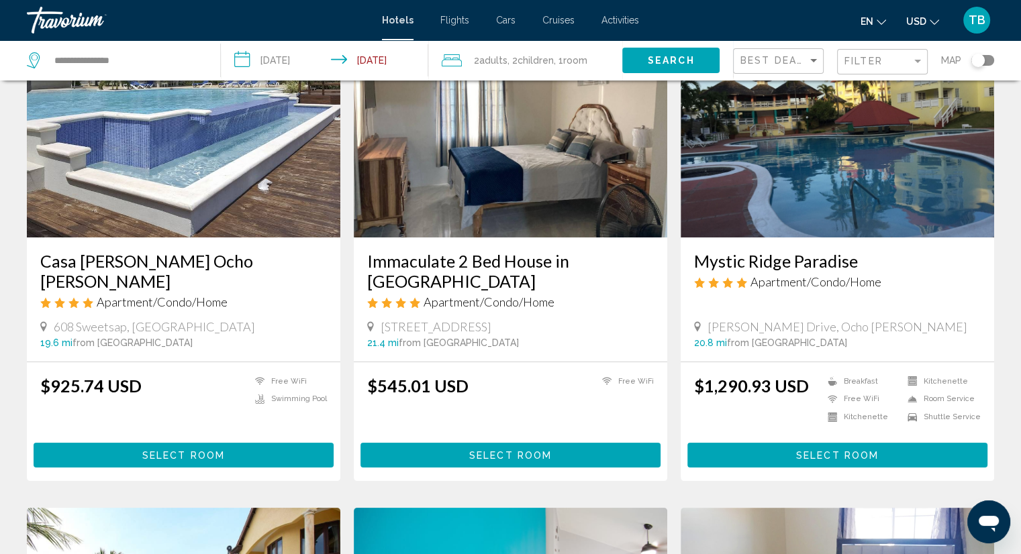
scroll to position [0, 0]
